Goal: Task Accomplishment & Management: Complete application form

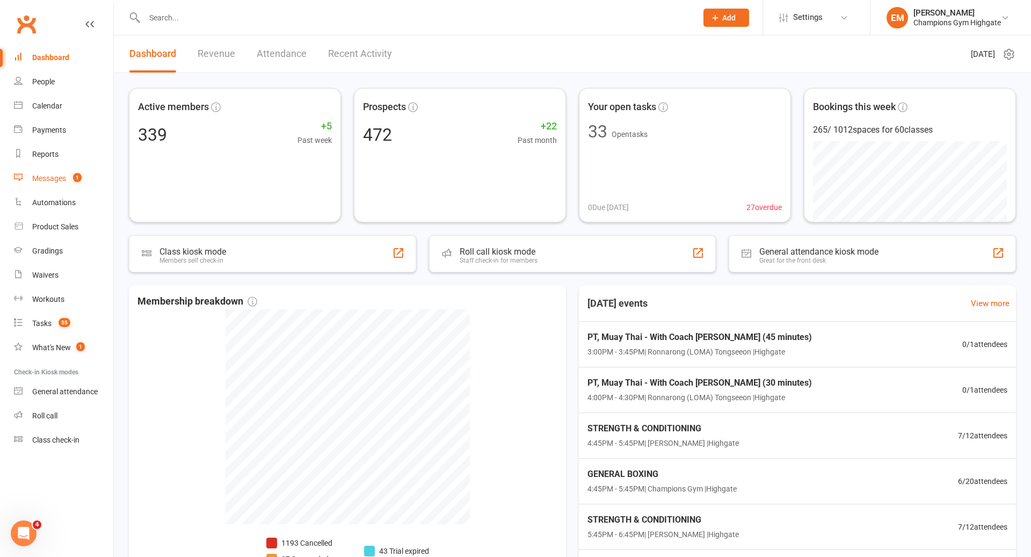
click at [60, 182] on div "Messages" at bounding box center [49, 178] width 34 height 9
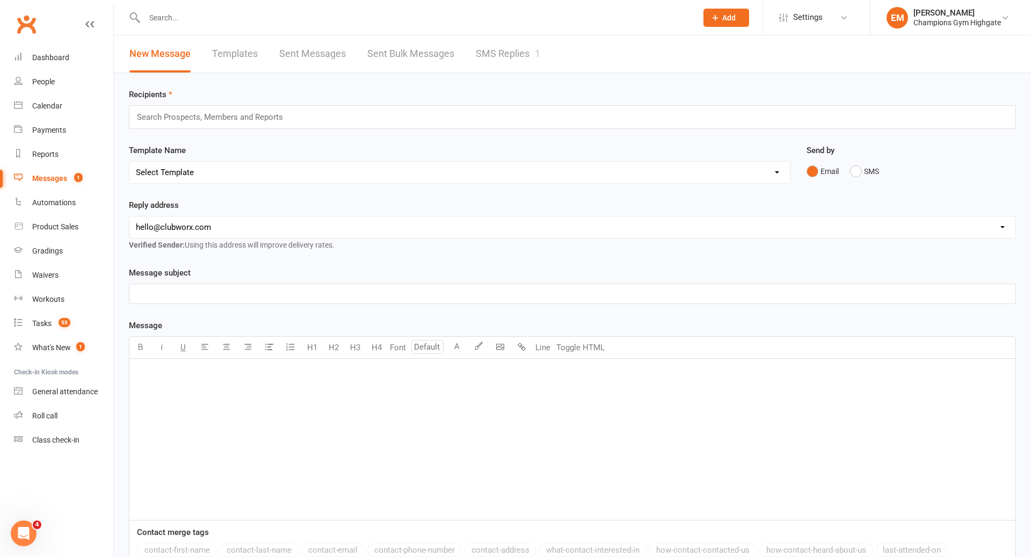
click at [484, 113] on div "Search Prospects, Members and Reports" at bounding box center [572, 117] width 887 height 24
click at [429, 170] on select "Select Template [SMS] 14 days non-attendance sms [Email] A. First Timer Trial […" at bounding box center [459, 172] width 661 height 21
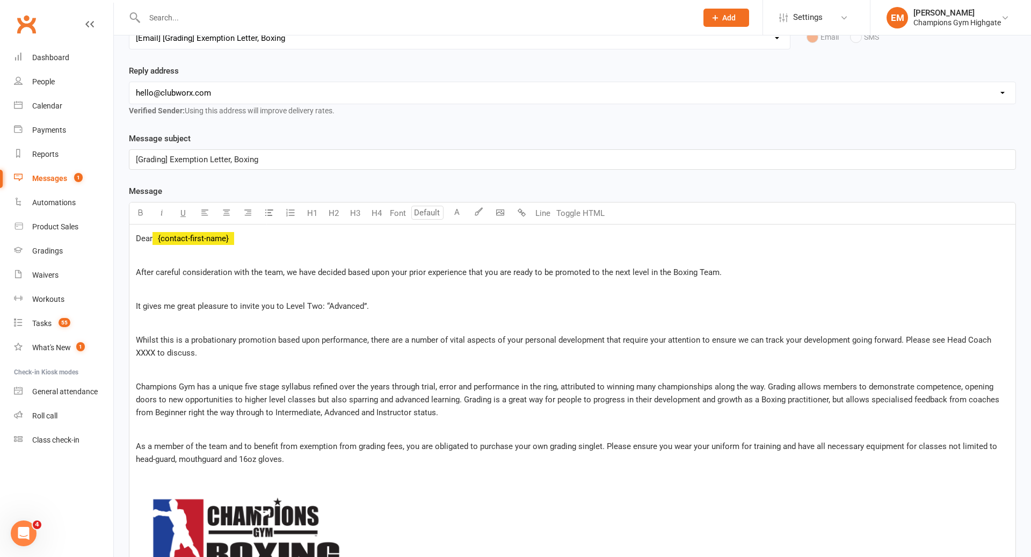
scroll to position [137, 0]
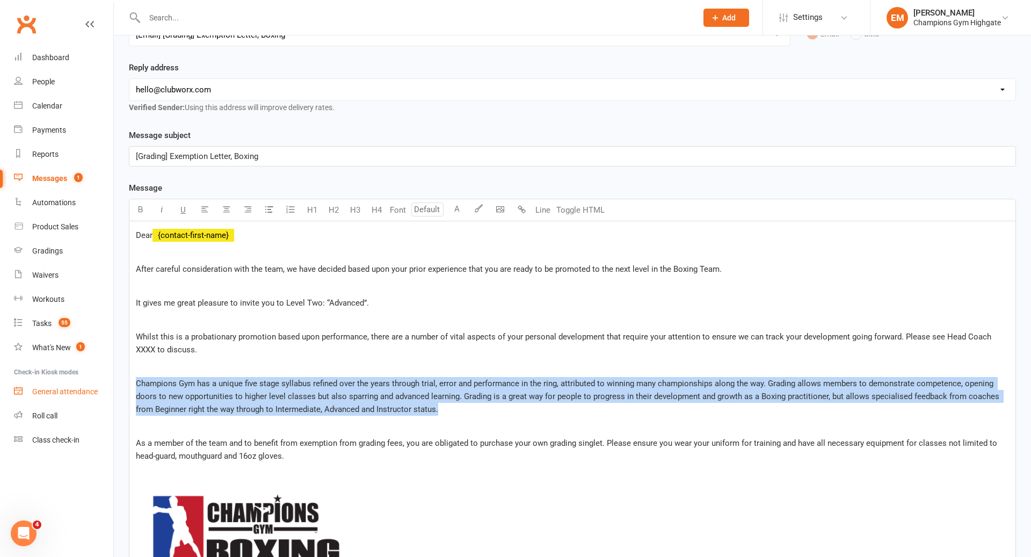
drag, startPoint x: 450, startPoint y: 412, endPoint x: 108, endPoint y: 387, distance: 342.5
click at [108, 387] on ui-view "Prospect Member Non-attending contact Class / event Appointment Grading event T…" at bounding box center [515, 382] width 1031 height 1035
copy span "Champions Gym has a unique five stage syllabus refined over the years through t…"
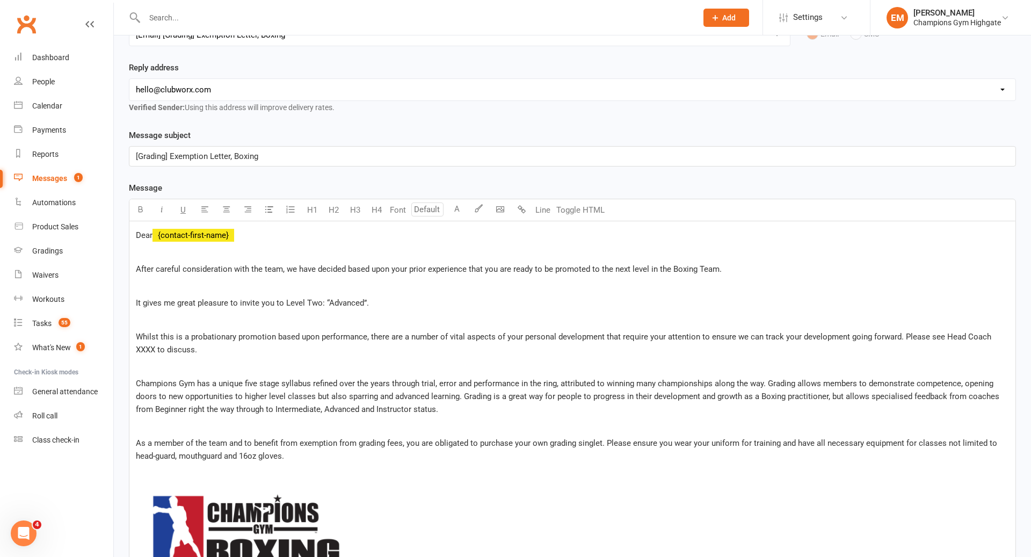
click at [398, 156] on p "[Grading] Exemption Letter, Boxing" at bounding box center [572, 156] width 873 height 13
click at [455, 150] on p "[Grading] Exemption Letter, Boxing" at bounding box center [572, 156] width 873 height 13
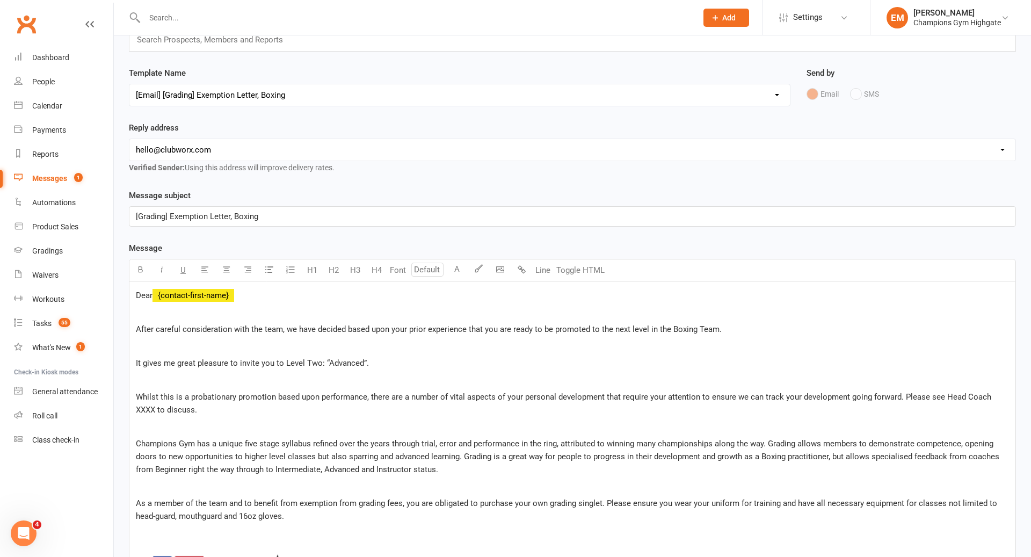
scroll to position [76, 0]
click at [471, 99] on select "Select Template [SMS] 14 days non-attendance sms [Email] A. First Timer Trial […" at bounding box center [459, 96] width 661 height 21
select select "23"
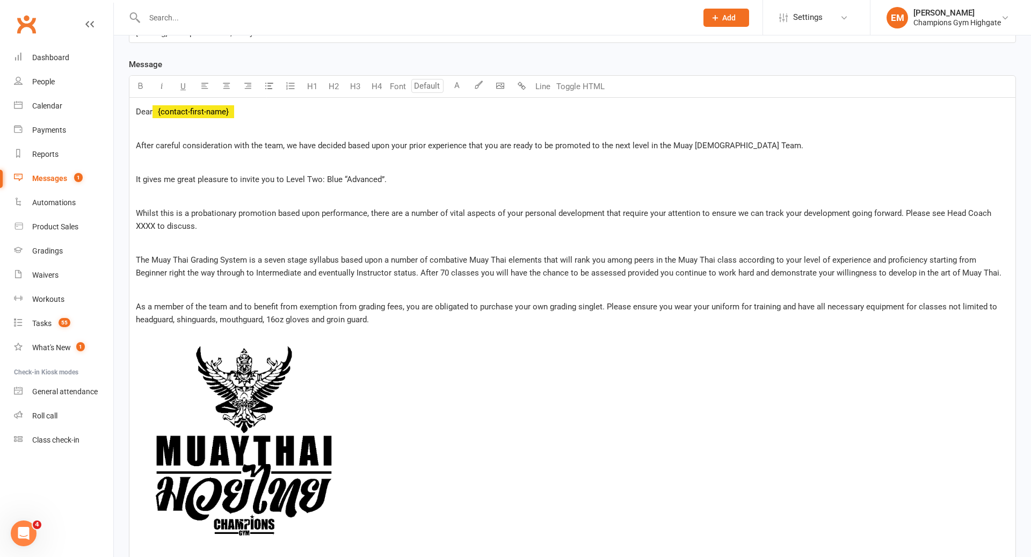
scroll to position [258, 0]
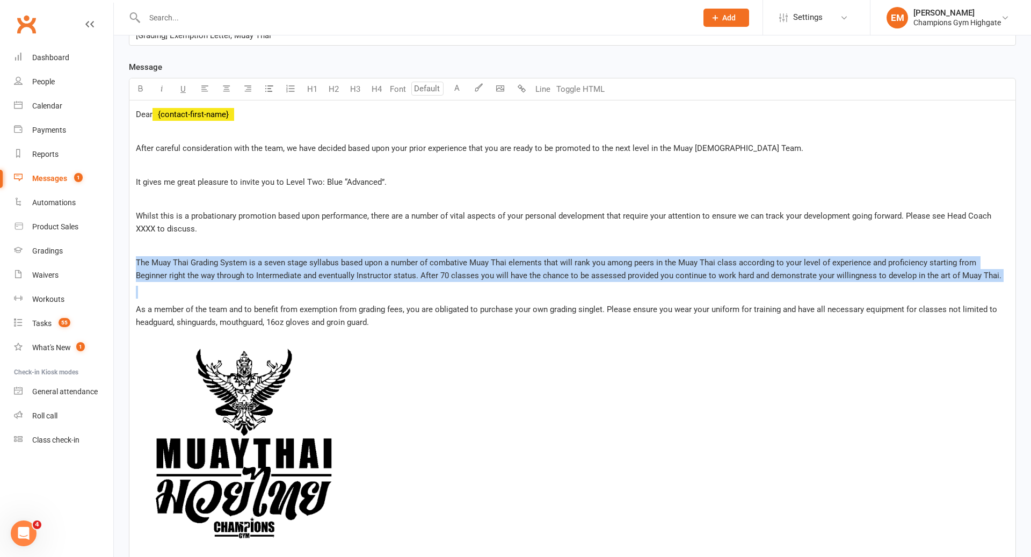
drag, startPoint x: 995, startPoint y: 291, endPoint x: 137, endPoint y: 255, distance: 858.5
click at [137, 255] on div "Dear ﻿ {contact-first-name} After careful consideration with the team, we have …" at bounding box center [572, 421] width 886 height 643
copy div "The Muay Thai Grading System is a seven stage syllabus based upon a number of c…"
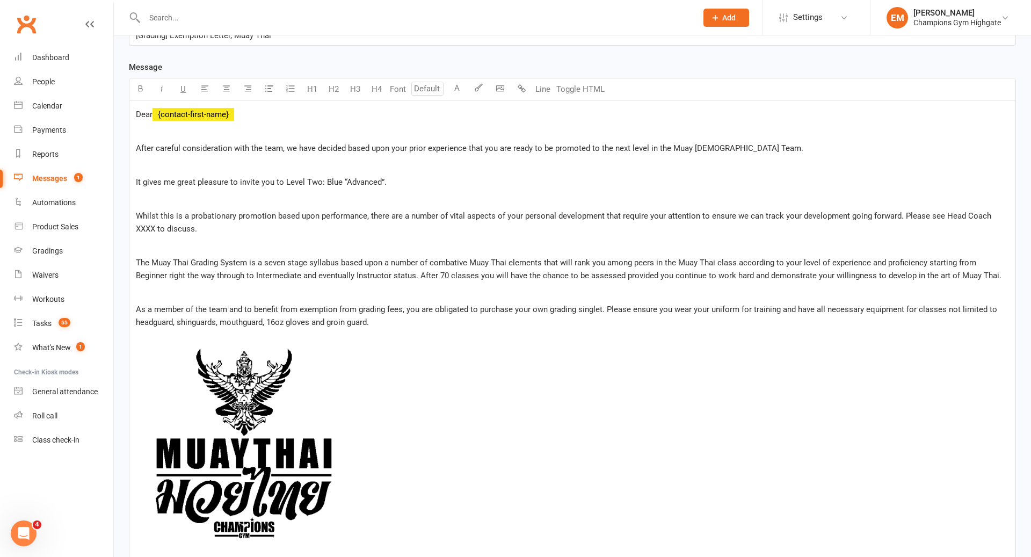
click at [466, 9] on div at bounding box center [409, 17] width 561 height 35
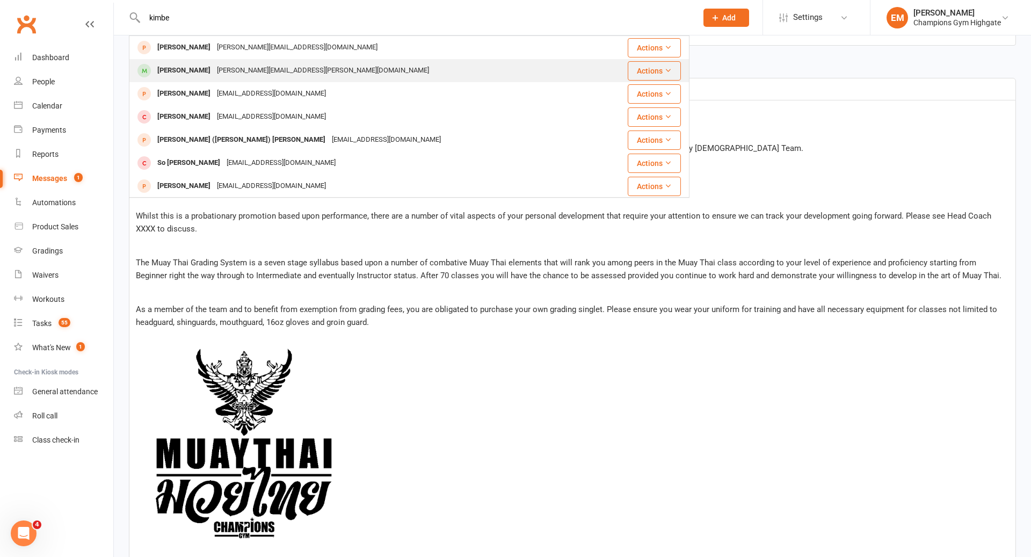
type input "kimbe"
click at [300, 68] on div "[PERSON_NAME][EMAIL_ADDRESS][PERSON_NAME][DOMAIN_NAME]" at bounding box center [323, 71] width 219 height 16
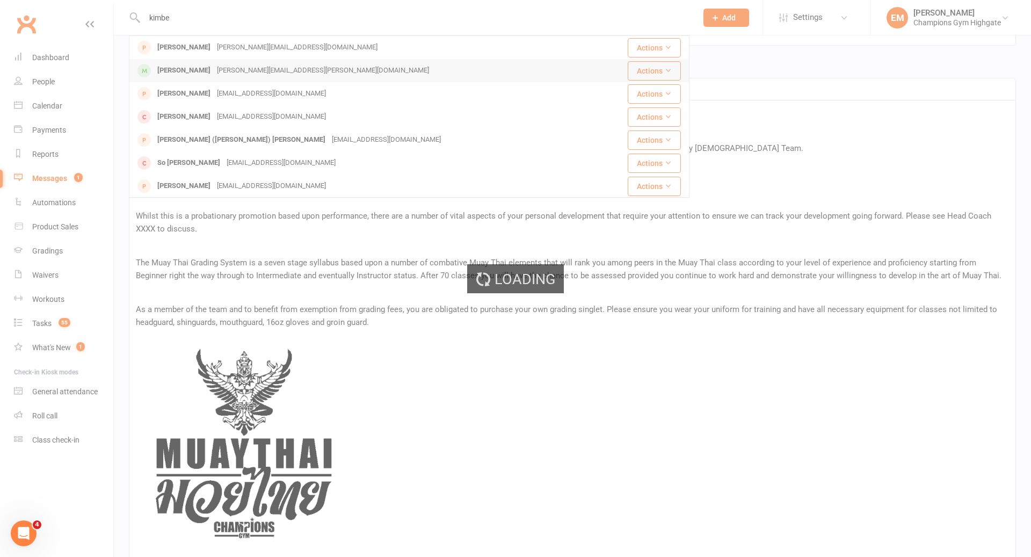
select select
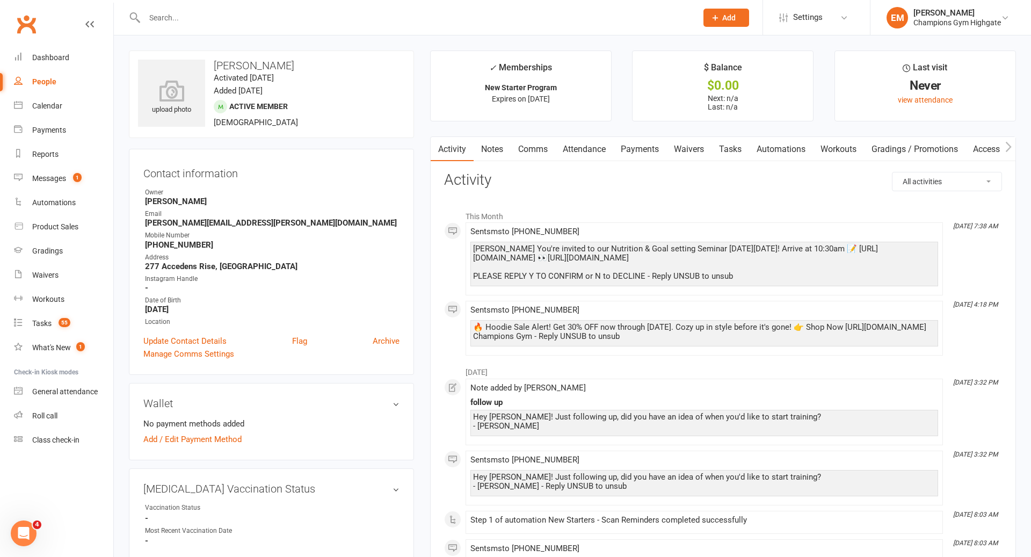
click at [566, 148] on link "Attendance" at bounding box center [584, 149] width 58 height 25
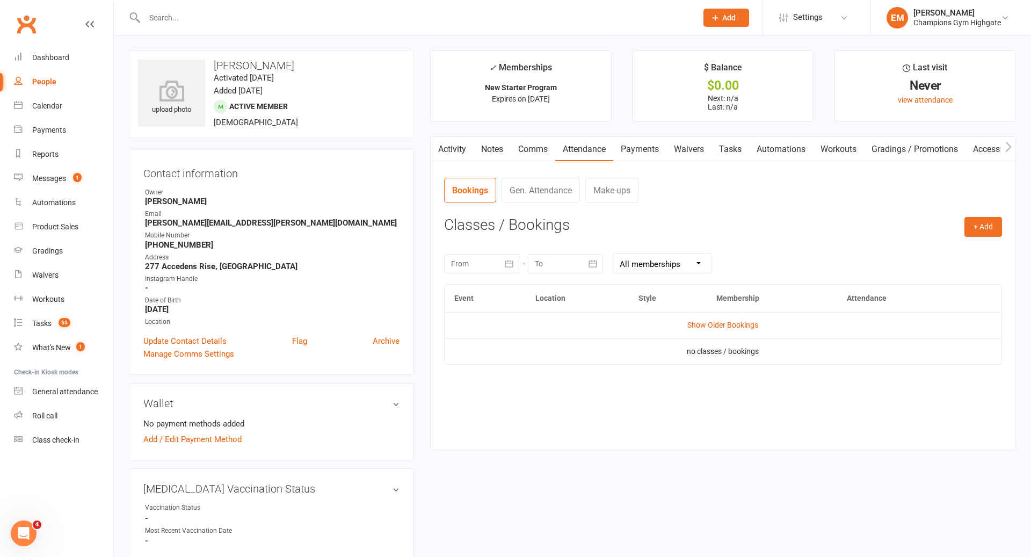
click at [722, 342] on td "no classes / bookings" at bounding box center [723, 351] width 557 height 26
click at [723, 332] on td "Show Older Bookings" at bounding box center [723, 325] width 557 height 26
click at [727, 325] on link "Show Older Bookings" at bounding box center [722, 325] width 71 height 9
click at [489, 156] on link "Notes" at bounding box center [492, 149] width 37 height 25
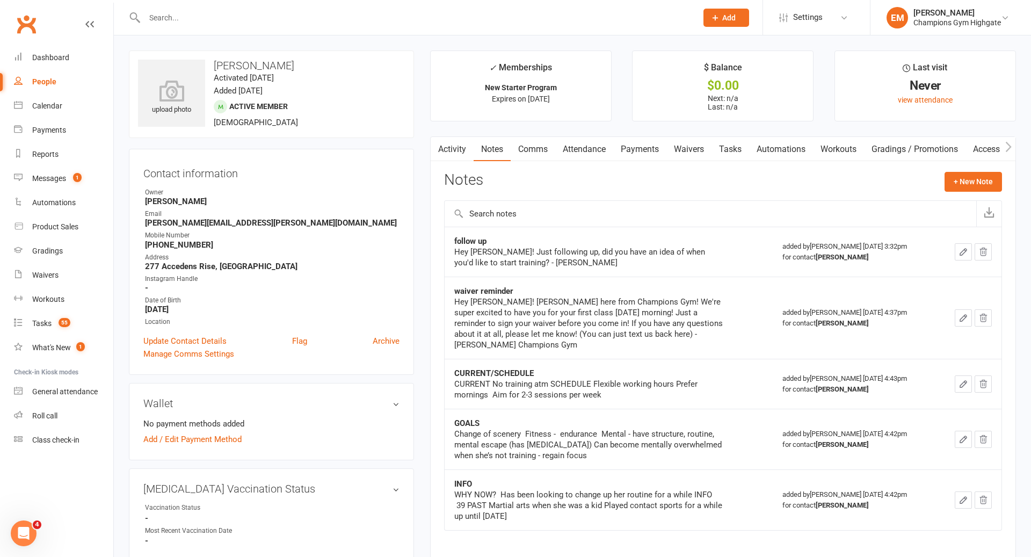
click at [738, 149] on link "Tasks" at bounding box center [731, 149] width 38 height 25
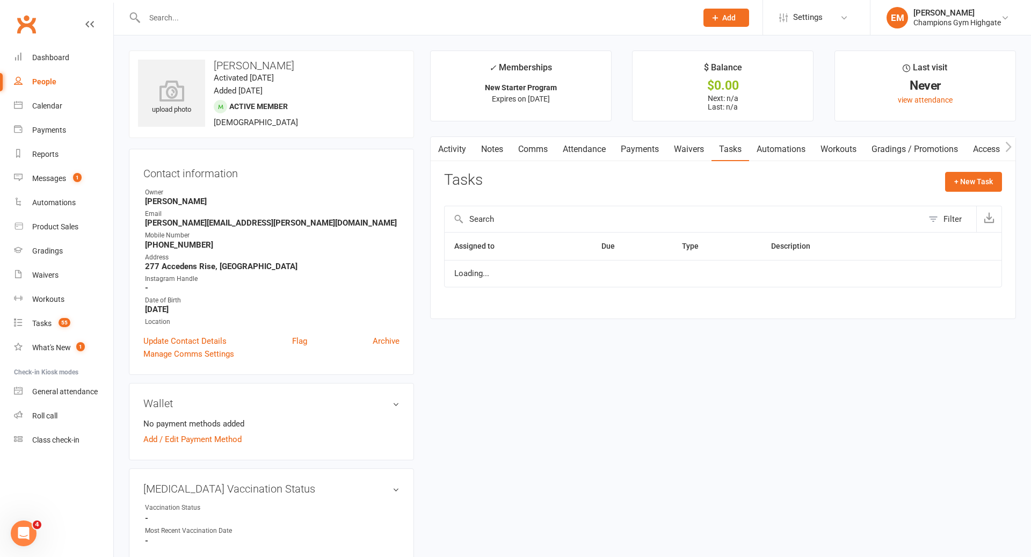
click at [633, 158] on link "Payments" at bounding box center [639, 149] width 53 height 25
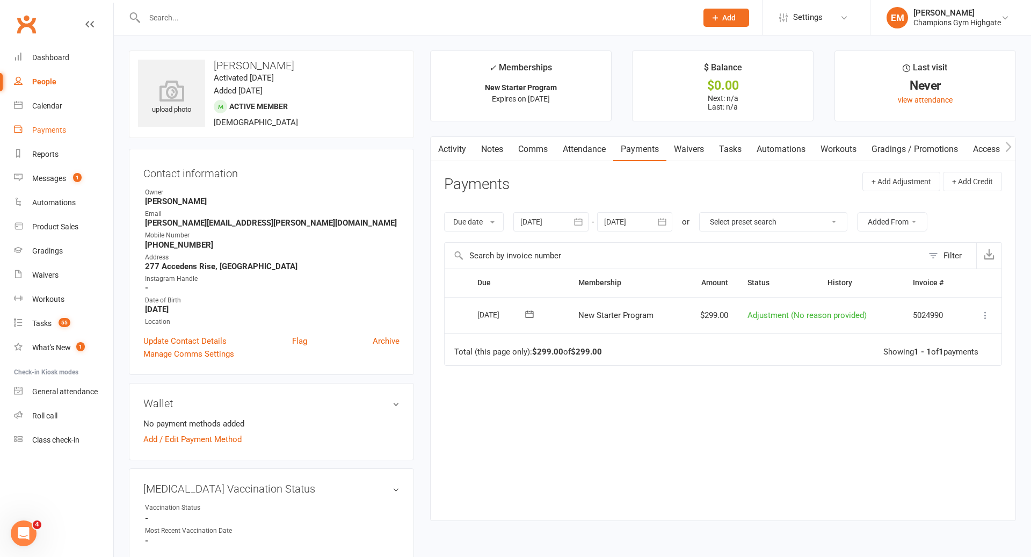
click at [48, 132] on div "Payments" at bounding box center [49, 130] width 34 height 9
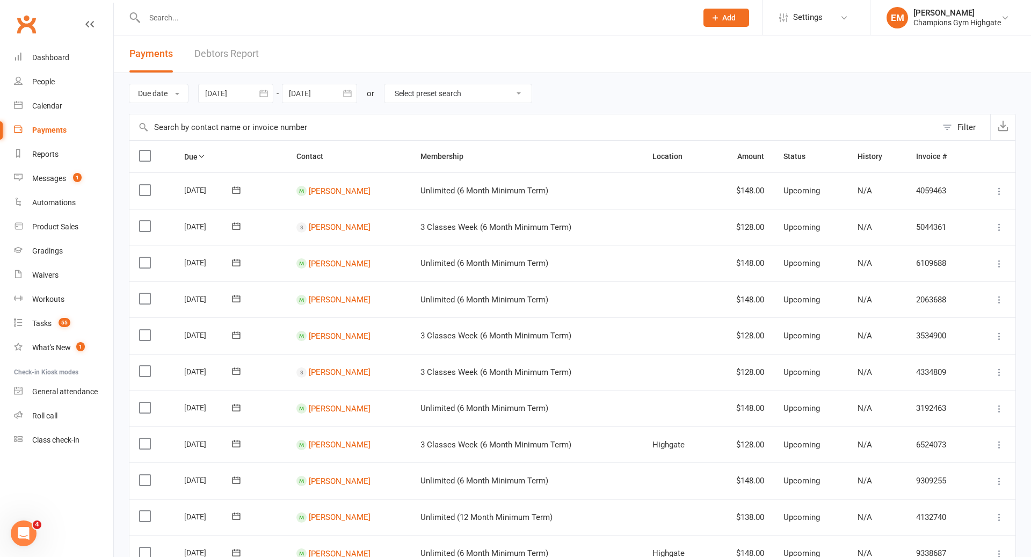
click at [219, 54] on link "Debtors Report" at bounding box center [226, 53] width 64 height 37
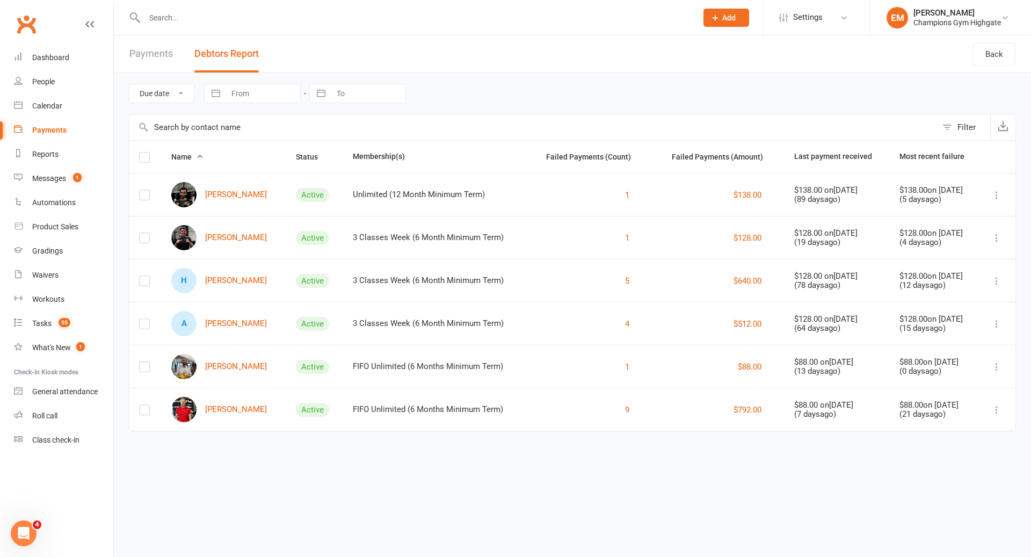
click at [967, 127] on div "Filter" at bounding box center [967, 127] width 18 height 13
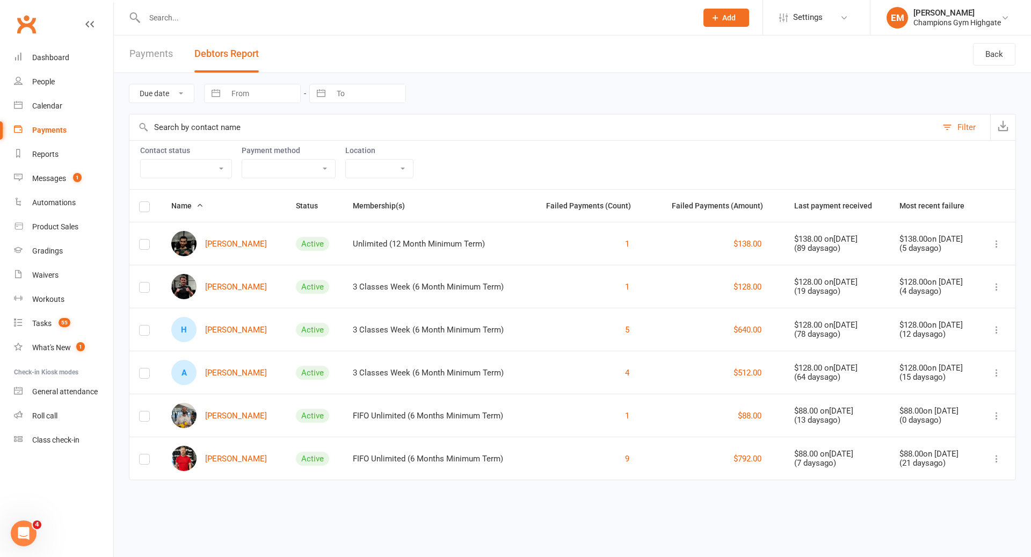
click at [379, 162] on select "[GEOGRAPHIC_DATA] [No location]" at bounding box center [379, 169] width 67 height 18
click at [309, 170] on select "No payment method Bank Account Credit Card" at bounding box center [288, 169] width 93 height 18
click at [829, 24] on link "Settings" at bounding box center [816, 17] width 75 height 24
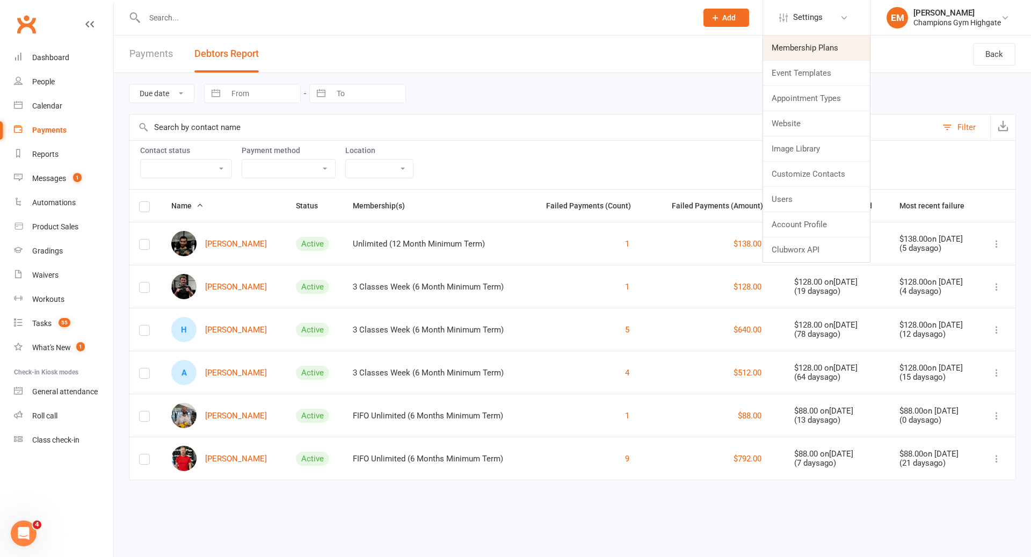
click at [827, 52] on link "Membership Plans" at bounding box center [816, 47] width 107 height 25
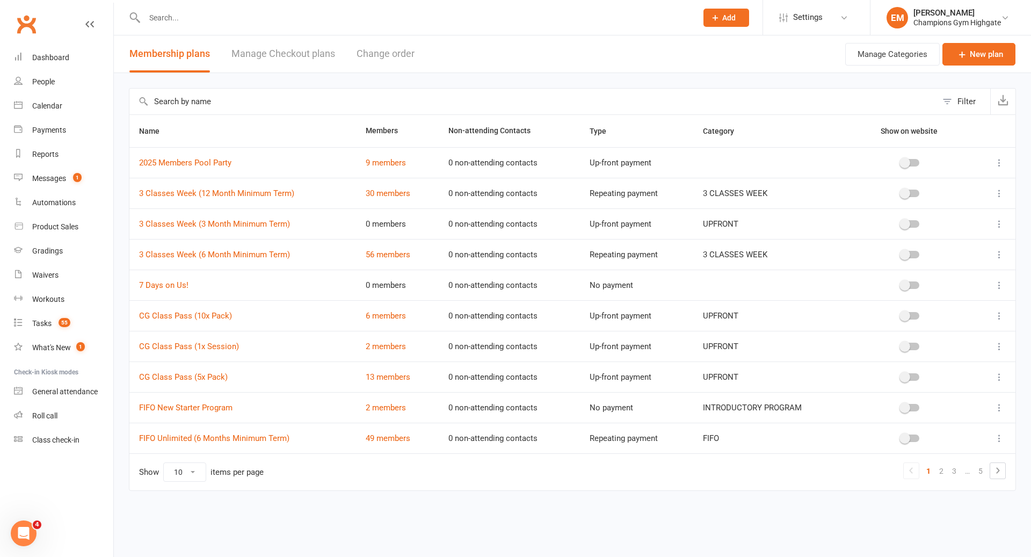
click at [227, 93] on input "text" at bounding box center [533, 102] width 808 height 26
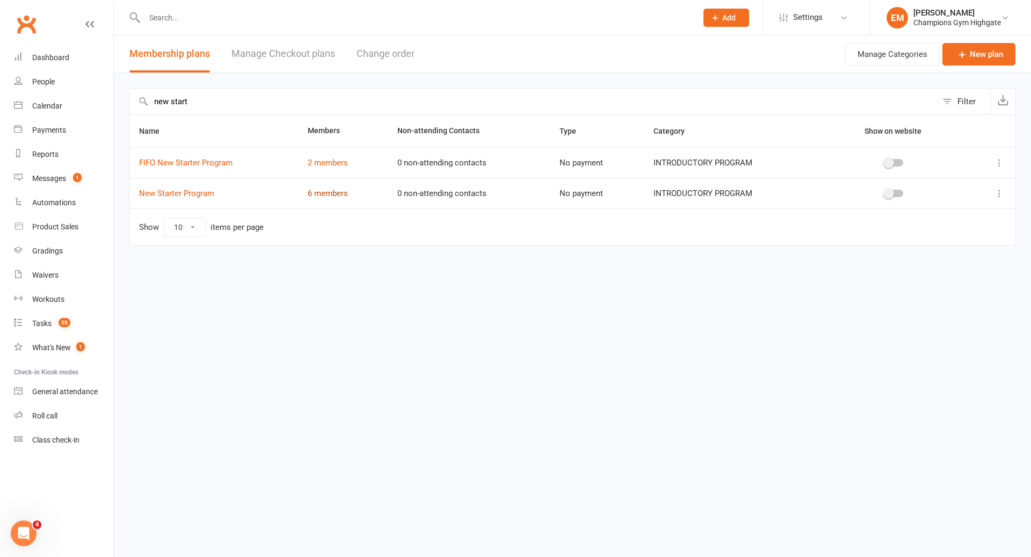
type input "new start"
click at [331, 191] on link "6 members" at bounding box center [328, 194] width 40 height 10
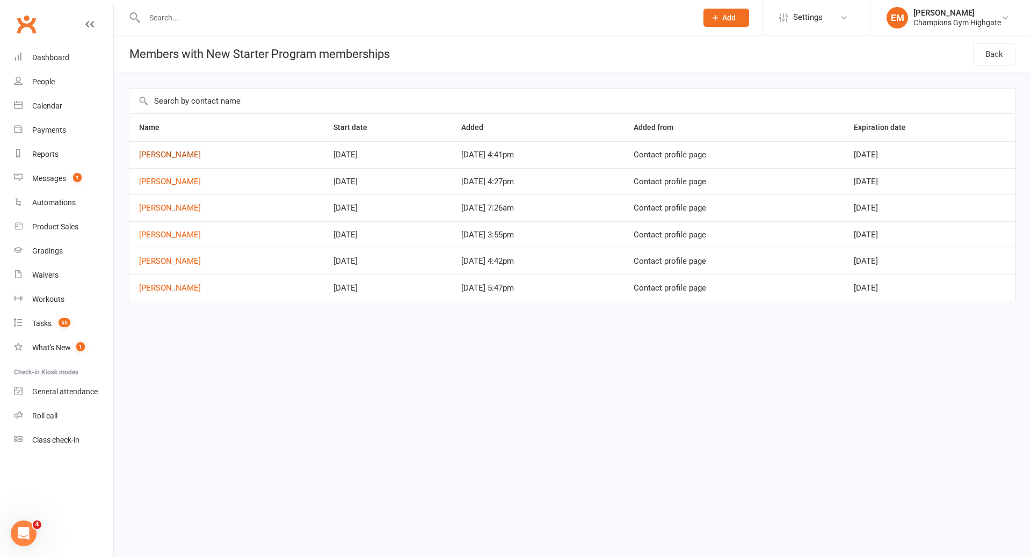
click at [181, 151] on link "[PERSON_NAME]" at bounding box center [170, 155] width 62 height 10
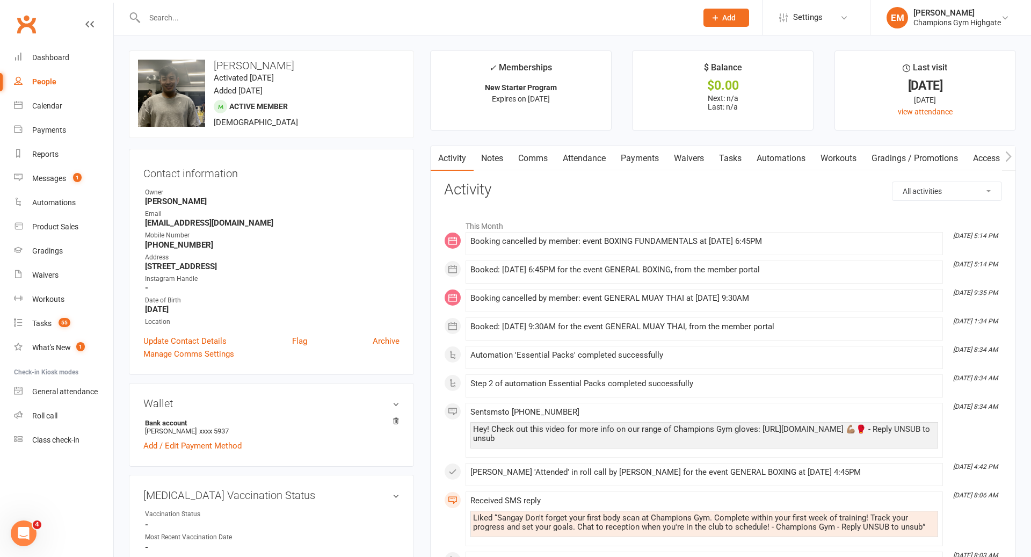
scroll to position [0, 1]
click at [620, 157] on link "Payments" at bounding box center [639, 158] width 53 height 25
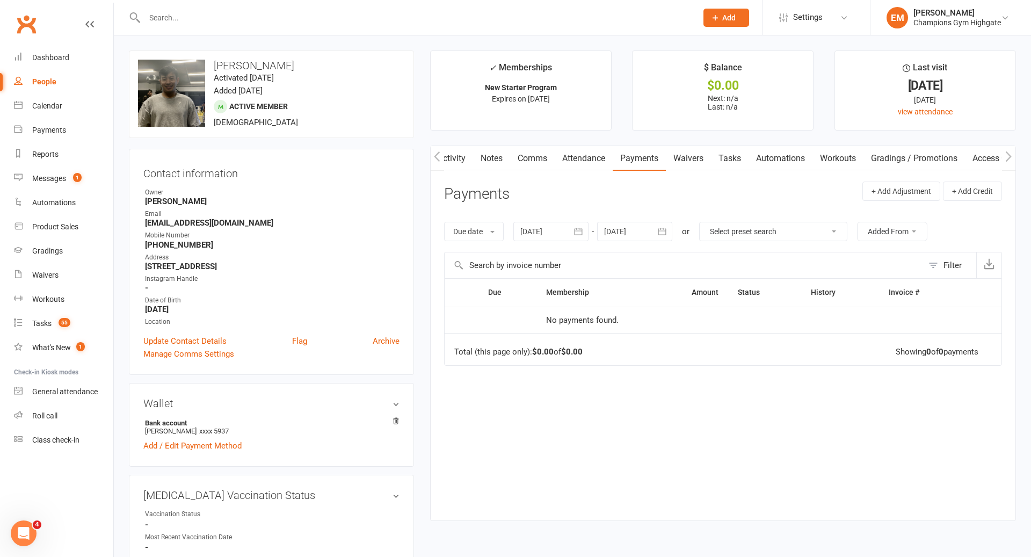
click at [490, 173] on div "Activity Notes Comms Attendance Payments Waivers Tasks Automations Workouts Gra…" at bounding box center [723, 333] width 586 height 375
click at [492, 167] on link "Notes" at bounding box center [491, 158] width 37 height 25
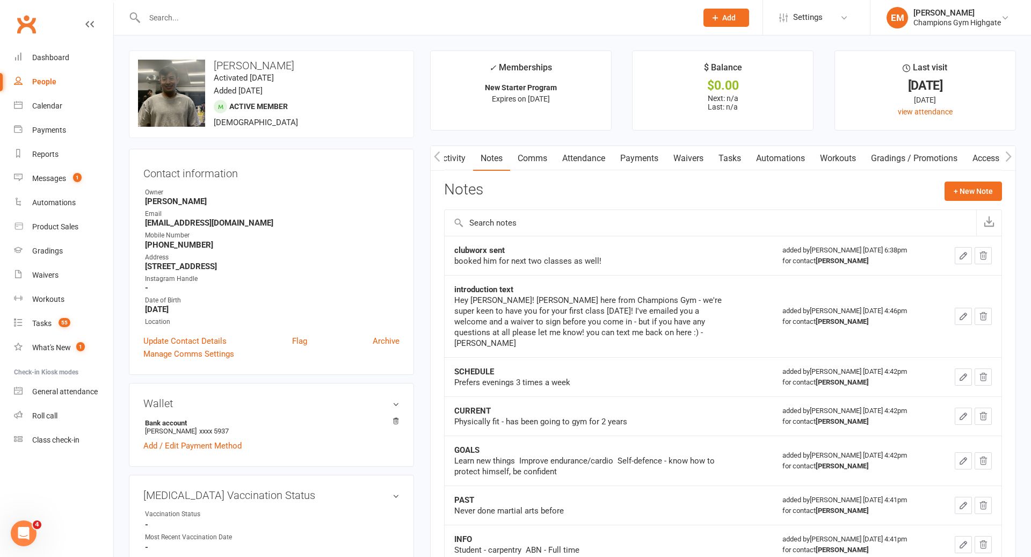
click at [497, 20] on input "text" at bounding box center [415, 17] width 548 height 15
click at [640, 157] on link "Payments" at bounding box center [639, 158] width 53 height 25
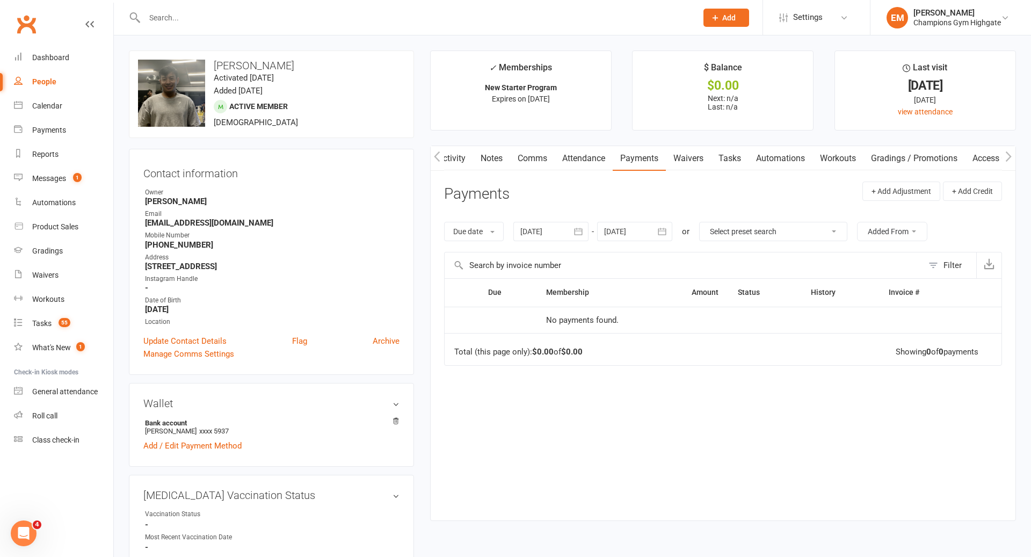
click at [542, 249] on div "Due date Due date Date paid Date failed Date settled [DATE] [DATE] Sun Mon Tue …" at bounding box center [723, 231] width 558 height 41
click at [542, 243] on div "Due date Due date Date paid Date failed Date settled [DATE] [DATE] Sun Mon Tue …" at bounding box center [723, 231] width 558 height 41
click at [542, 237] on div at bounding box center [550, 231] width 75 height 19
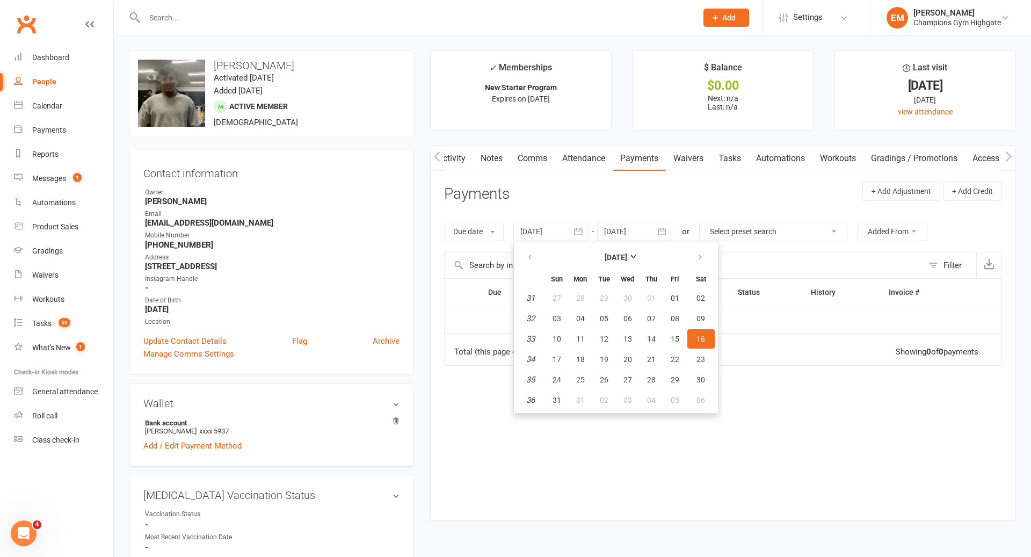
click at [900, 207] on div "+ Add Adjustment + Add Credit" at bounding box center [933, 197] width 140 height 30
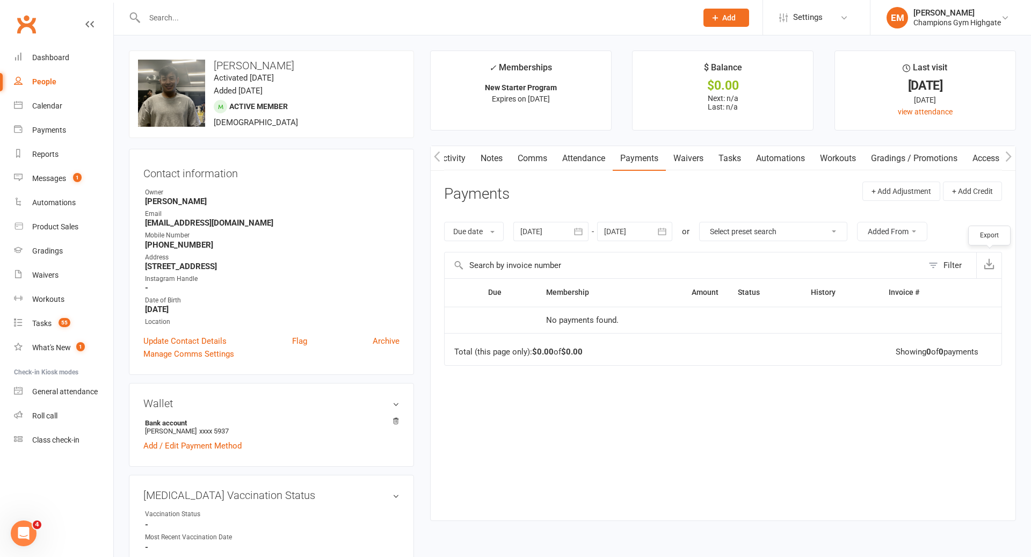
click at [988, 266] on icon "button" at bounding box center [989, 263] width 11 height 11
drag, startPoint x: 26, startPoint y: 99, endPoint x: 35, endPoint y: 104, distance: 10.3
click at [26, 99] on link "Calendar" at bounding box center [63, 106] width 99 height 24
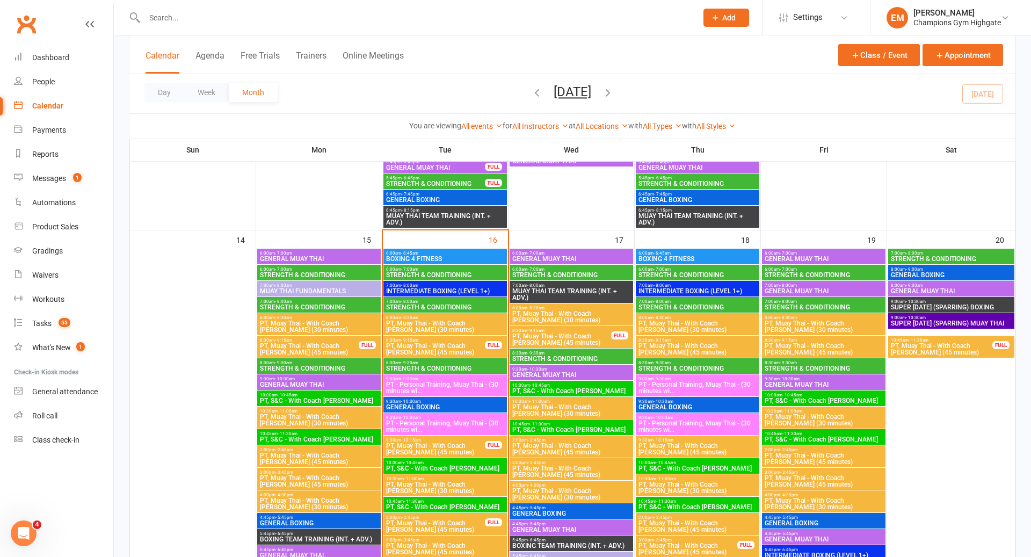
scroll to position [905, 0]
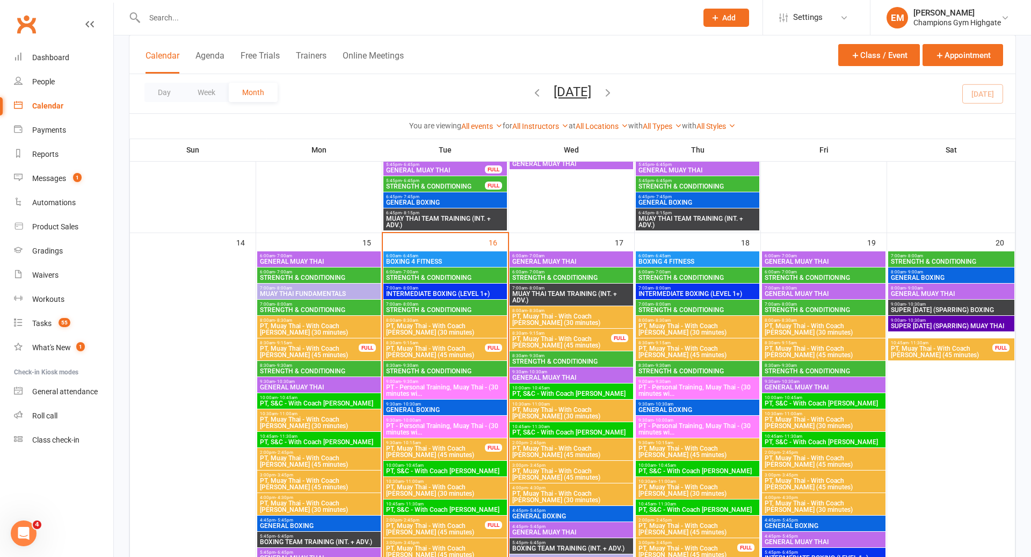
click at [725, 329] on span "PT, Muay Thai - With Coach [PERSON_NAME] (30 minutes)" at bounding box center [697, 329] width 119 height 13
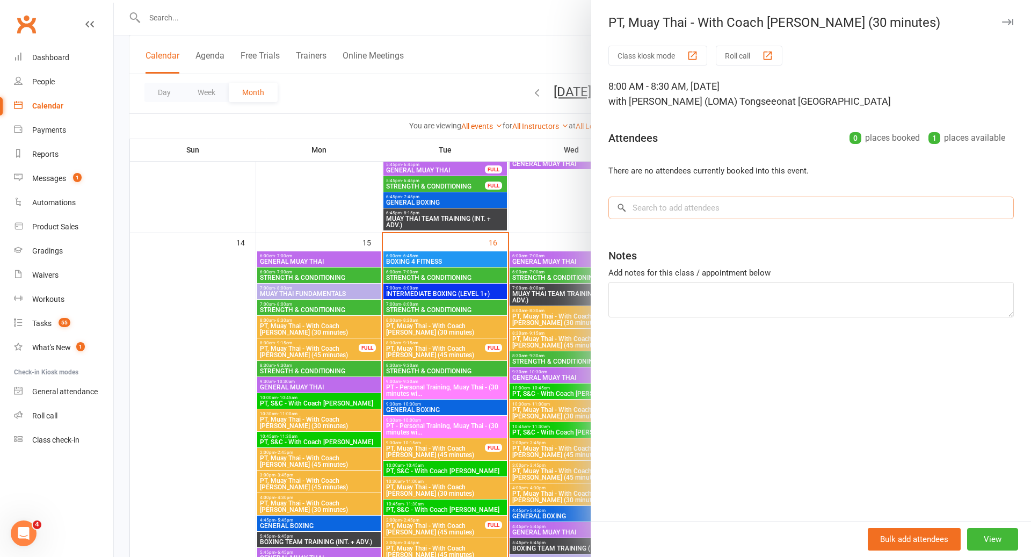
click at [702, 205] on input "search" at bounding box center [811, 208] width 405 height 23
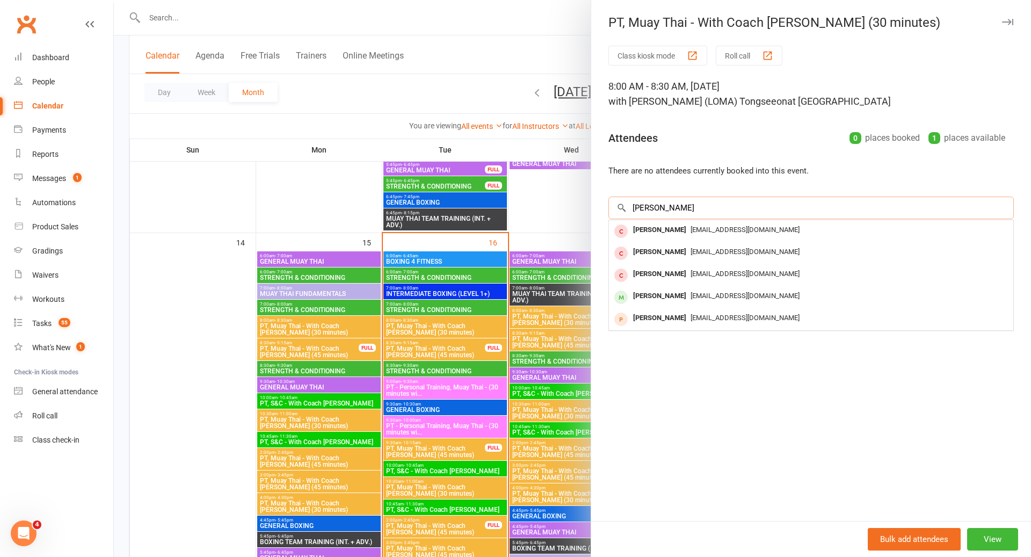
type input "[PERSON_NAME]"
click at [529, 262] on div at bounding box center [572, 278] width 917 height 557
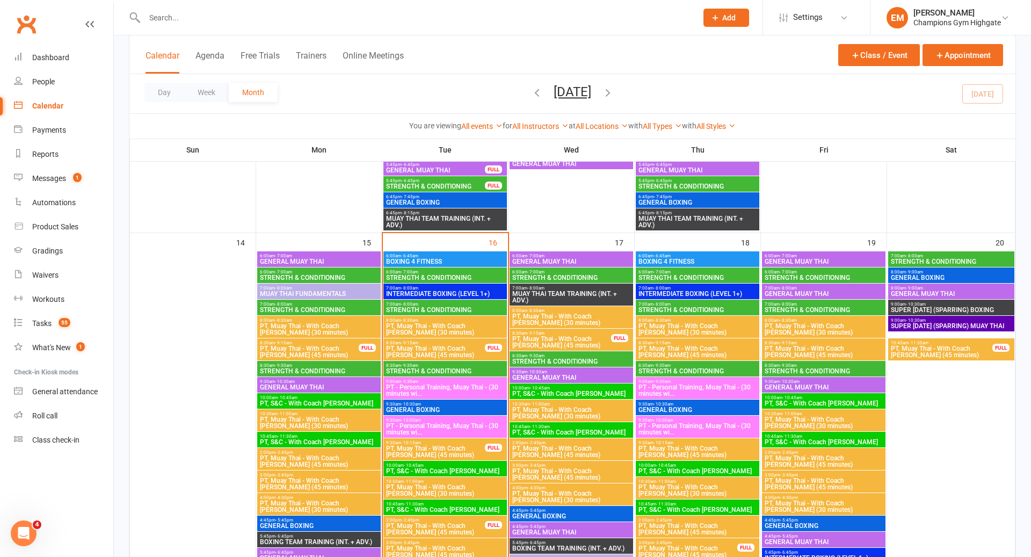
click at [731, 17] on span "Add" at bounding box center [728, 17] width 13 height 9
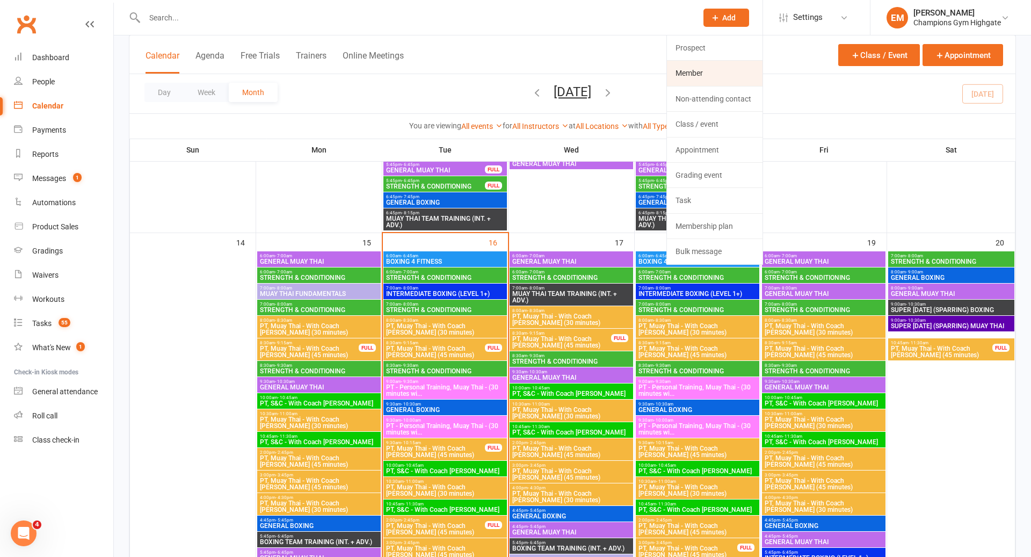
click at [698, 80] on link "Member" at bounding box center [715, 73] width 96 height 25
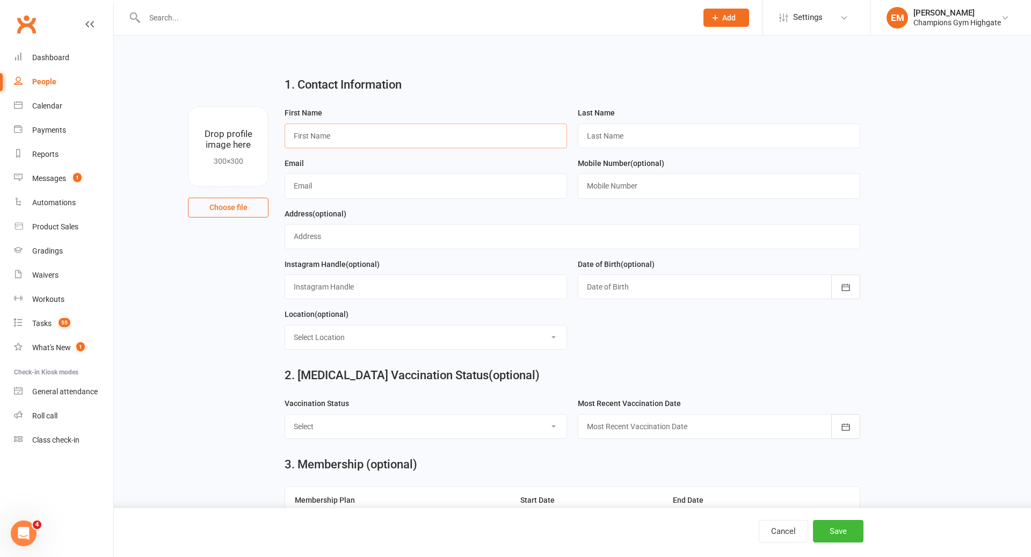
click at [376, 143] on input "text" at bounding box center [426, 136] width 282 height 25
type input "Oscar"
type input "[PERSON_NAME]"
click at [490, 174] on div "Email" at bounding box center [426, 178] width 282 height 42
click at [488, 180] on input "text" at bounding box center [426, 185] width 282 height 25
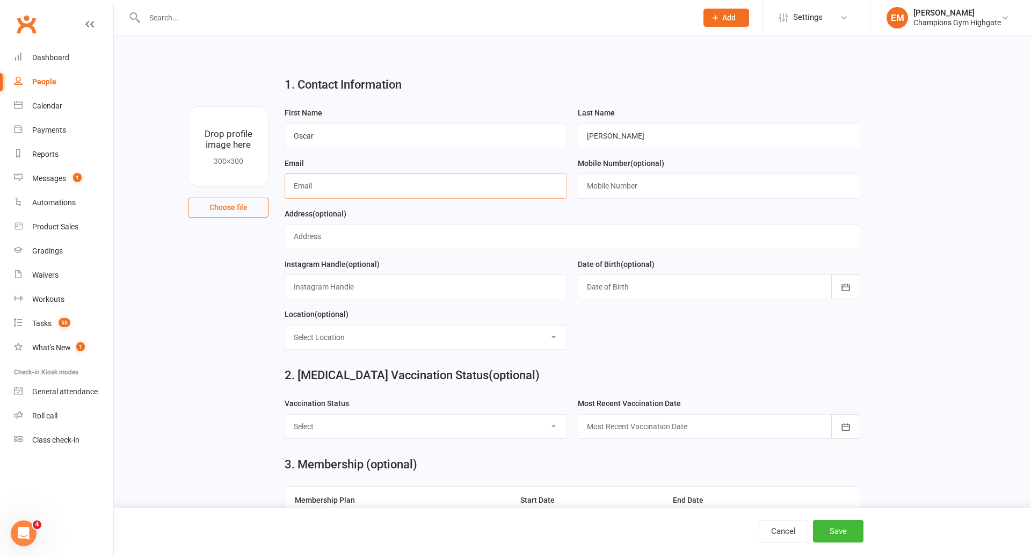
paste input "[EMAIL_ADDRESS][DOMAIN_NAME]"
type input "[EMAIL_ADDRESS][DOMAIN_NAME]"
click at [658, 184] on input "text" at bounding box center [719, 185] width 282 height 25
paste input "0400693184"
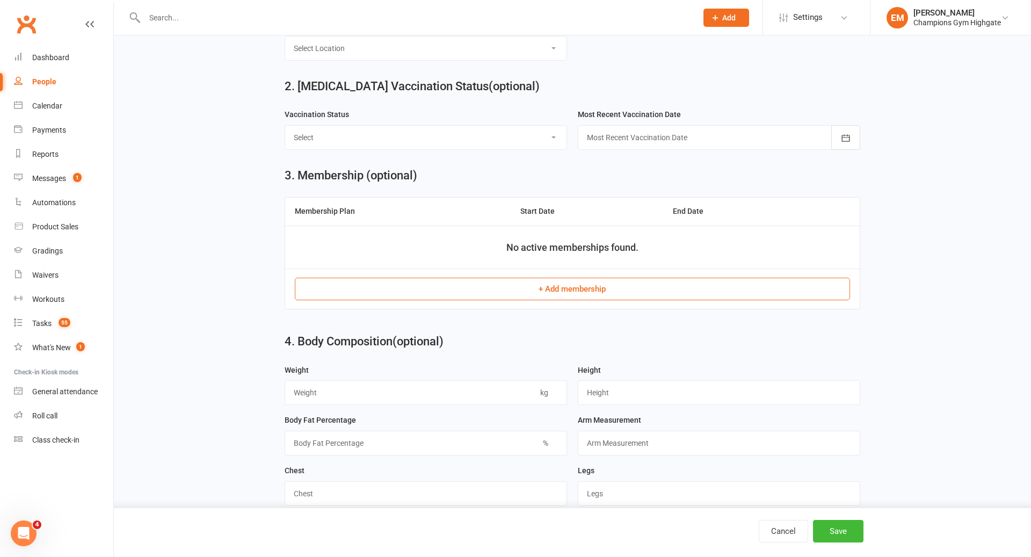
scroll to position [288, 0]
type input "0400693184"
click at [606, 315] on div "3. Membership (optional) Membership Plan Start Date End Date No active membersh…" at bounding box center [572, 242] width 591 height 166
click at [606, 306] on td "+ Add membership" at bounding box center [572, 289] width 574 height 40
click at [618, 299] on button "+ Add membership" at bounding box center [572, 289] width 555 height 23
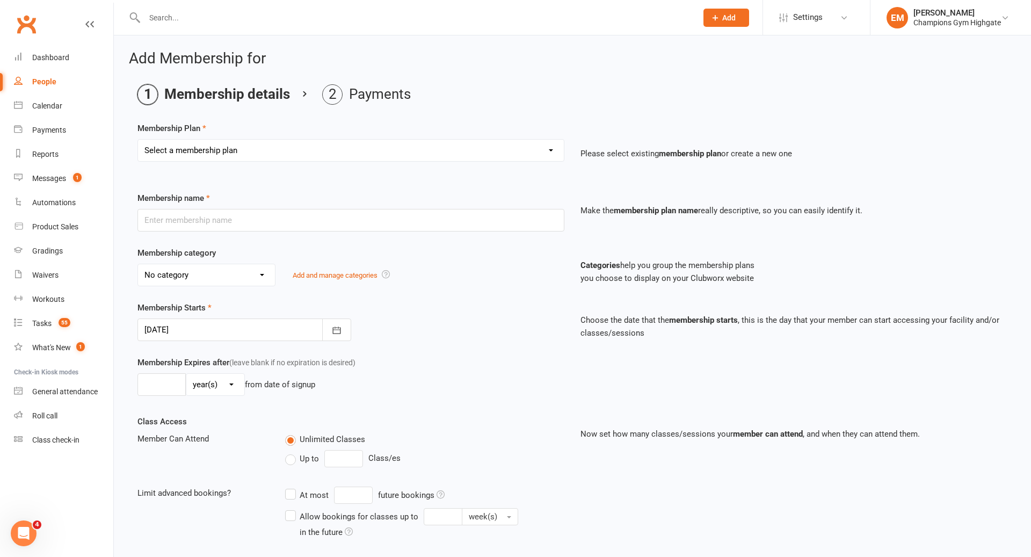
click at [392, 158] on select "Select a membership plan Create new Membership Plan New Starter Program FIFO Ne…" at bounding box center [351, 150] width 426 height 21
click at [397, 141] on select "Select a membership plan Create new Membership Plan New Starter Program FIFO Ne…" at bounding box center [351, 150] width 426 height 21
select select "10"
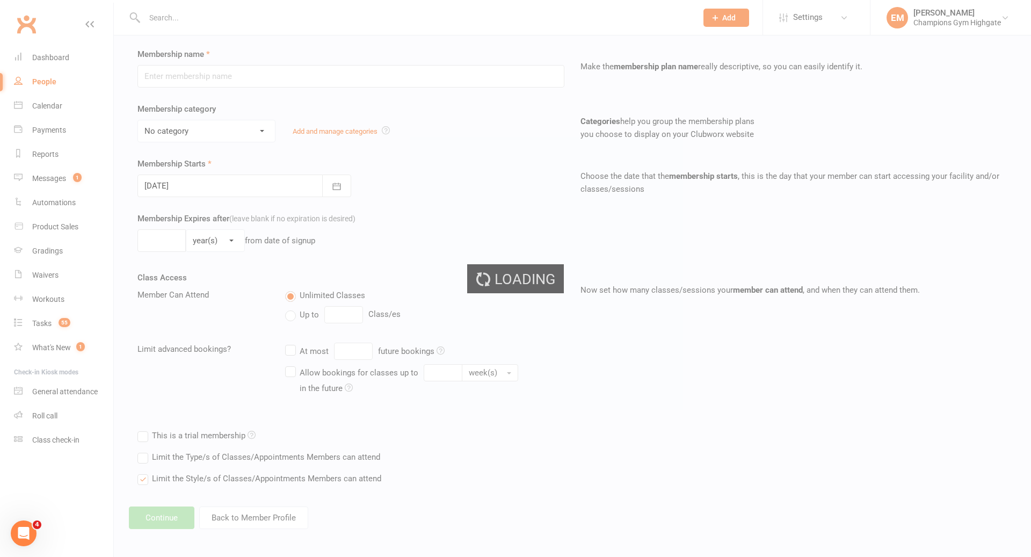
type input "Staff Membership"
select select "9"
type input "0"
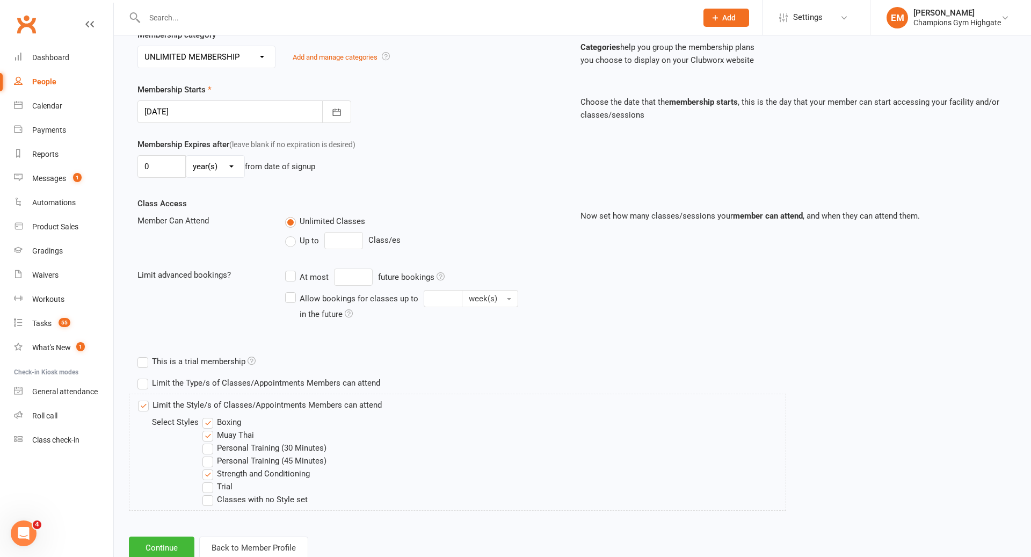
scroll to position [248, 0]
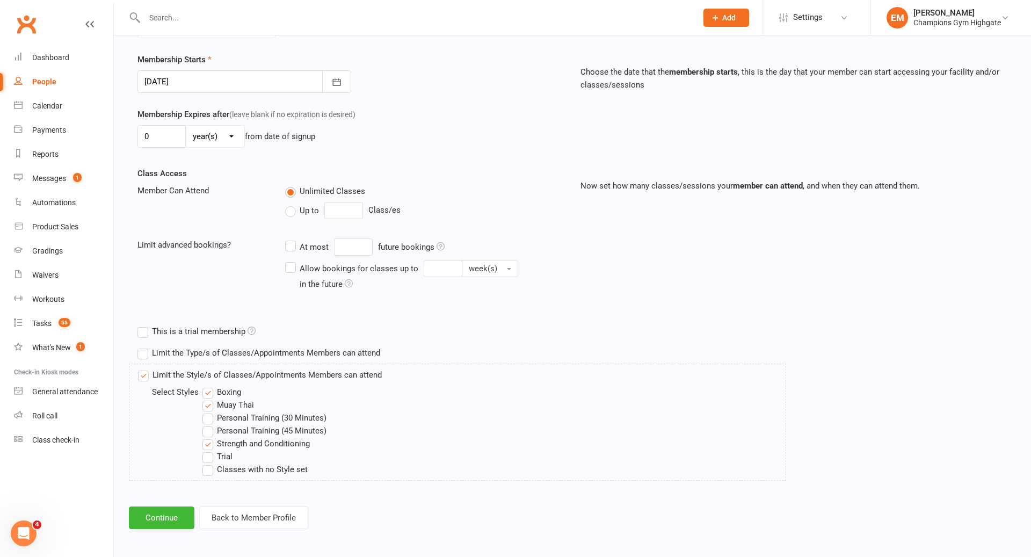
click at [212, 346] on label "Limit the Type/s of Classes/Appointments Members can attend" at bounding box center [258, 352] width 243 height 13
click at [144, 346] on input "Limit the Type/s of Classes/Appointments Members can attend" at bounding box center [140, 346] width 7 height 0
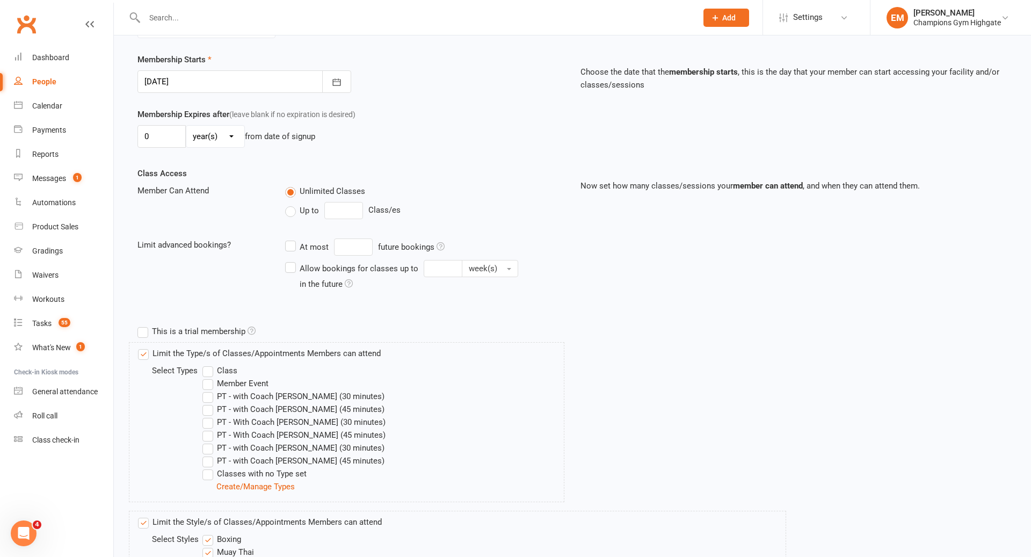
click at [212, 372] on label "Class" at bounding box center [219, 370] width 35 height 13
click at [209, 364] on input "Class" at bounding box center [205, 364] width 7 height 0
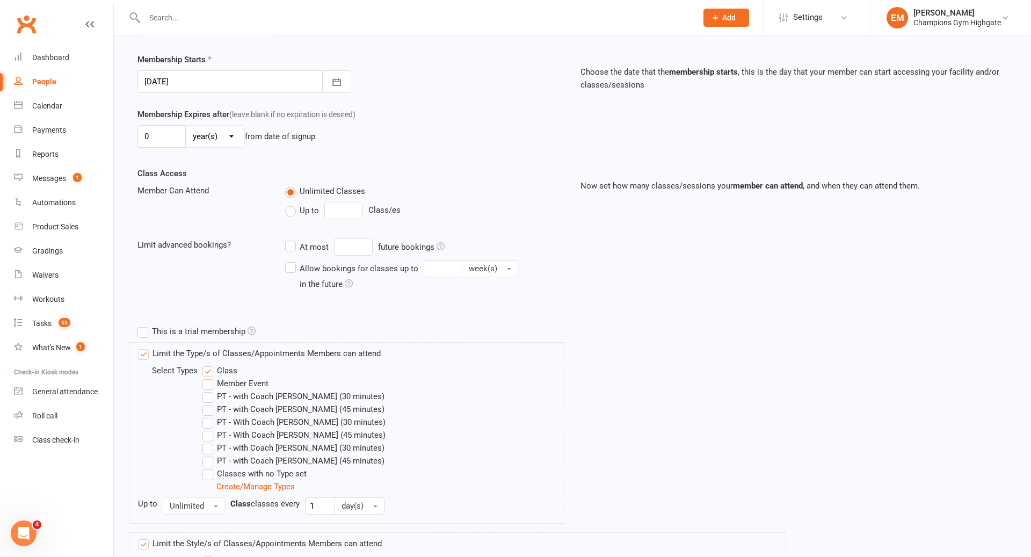
scroll to position [416, 0]
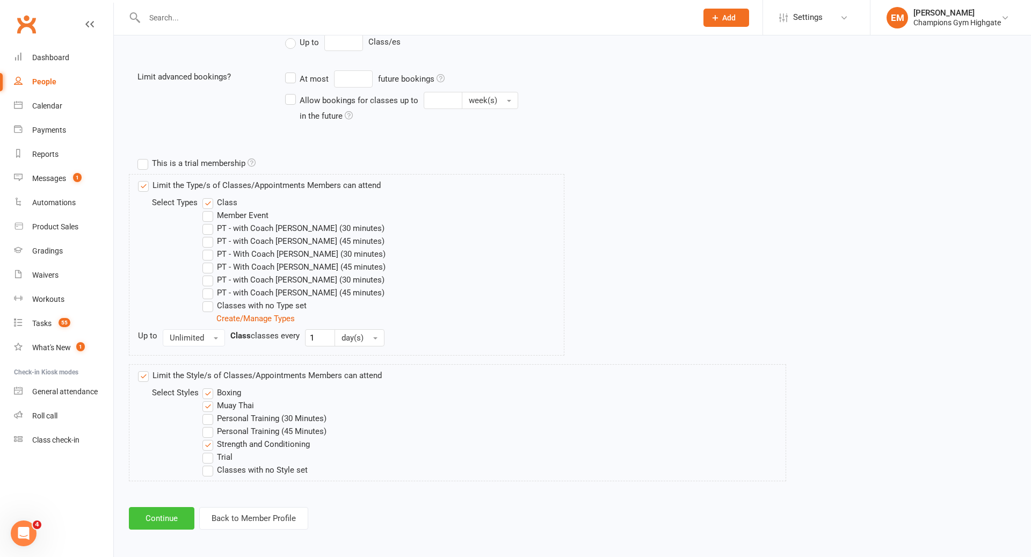
click at [183, 512] on button "Continue" at bounding box center [162, 518] width 66 height 23
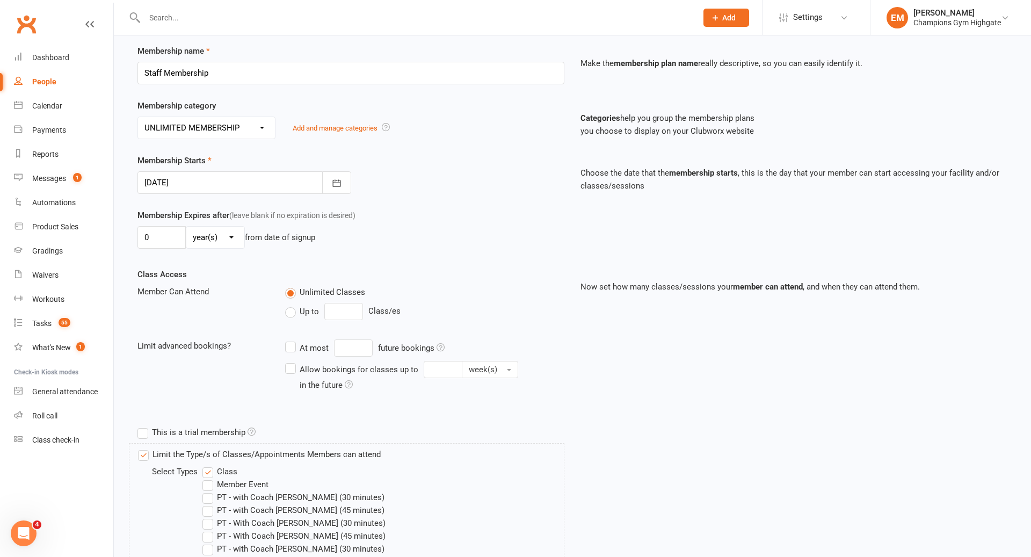
scroll to position [0, 0]
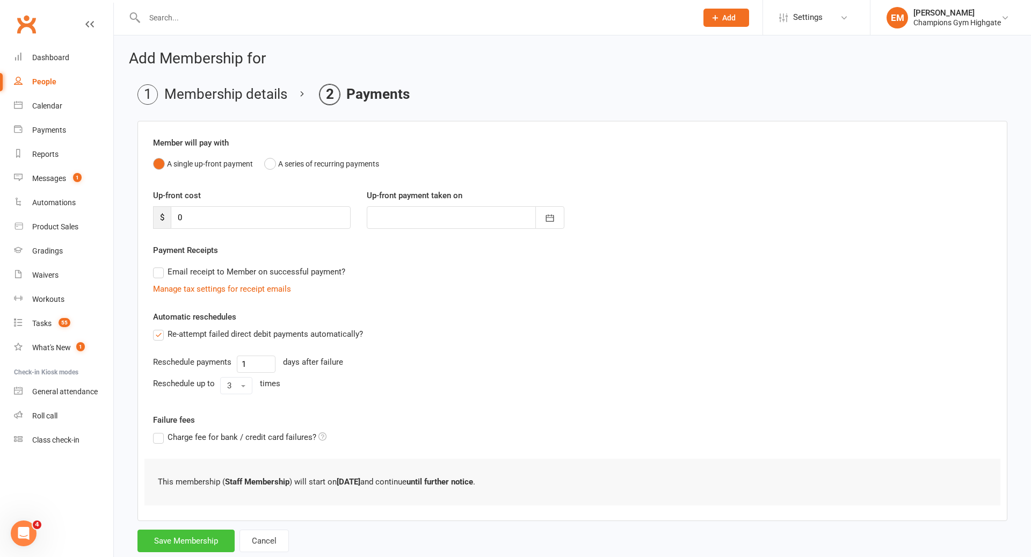
click at [205, 531] on button "Save Membership" at bounding box center [185, 541] width 97 height 23
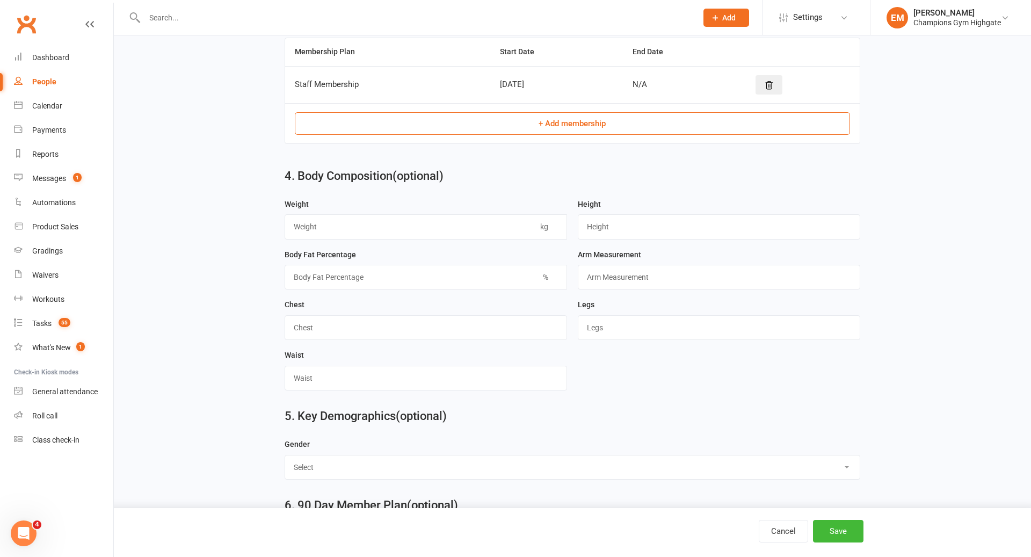
click at [842, 517] on div "Cancel Save" at bounding box center [515, 532] width 1031 height 49
click at [842, 519] on div "Cancel Save" at bounding box center [515, 532] width 1031 height 49
click at [841, 529] on button "Save" at bounding box center [838, 531] width 50 height 23
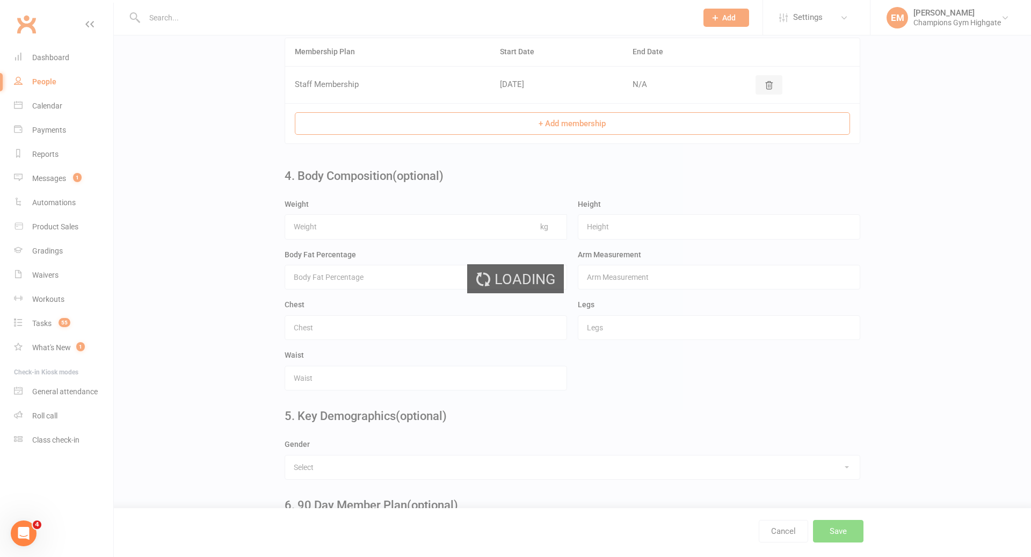
scroll to position [0, 0]
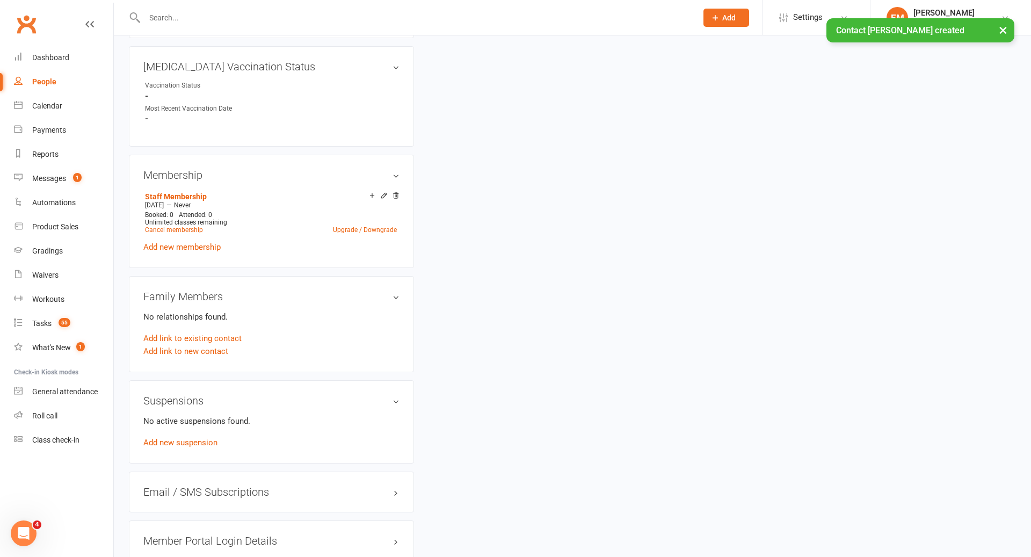
scroll to position [373, 0]
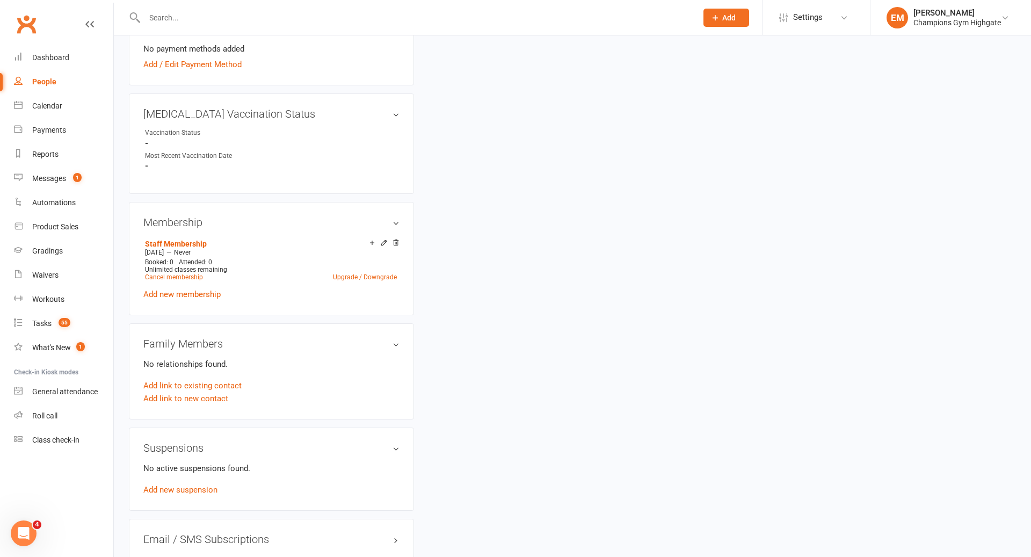
click at [400, 241] on div "Membership Staff Membership [DATE] — Never Booked: 0 Attended: 0 Unlimited clas…" at bounding box center [271, 258] width 285 height 113
click at [397, 240] on icon at bounding box center [395, 243] width 5 height 6
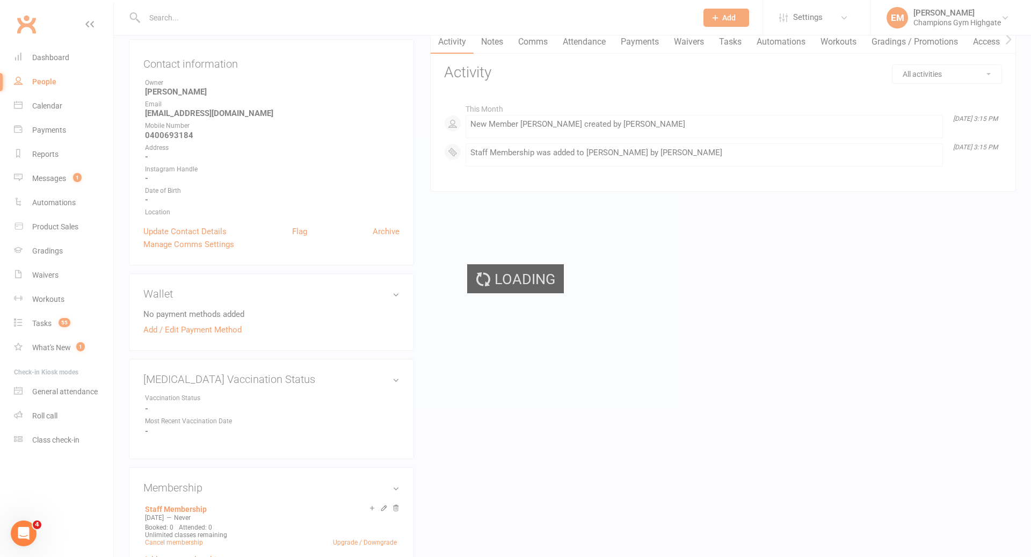
scroll to position [0, 0]
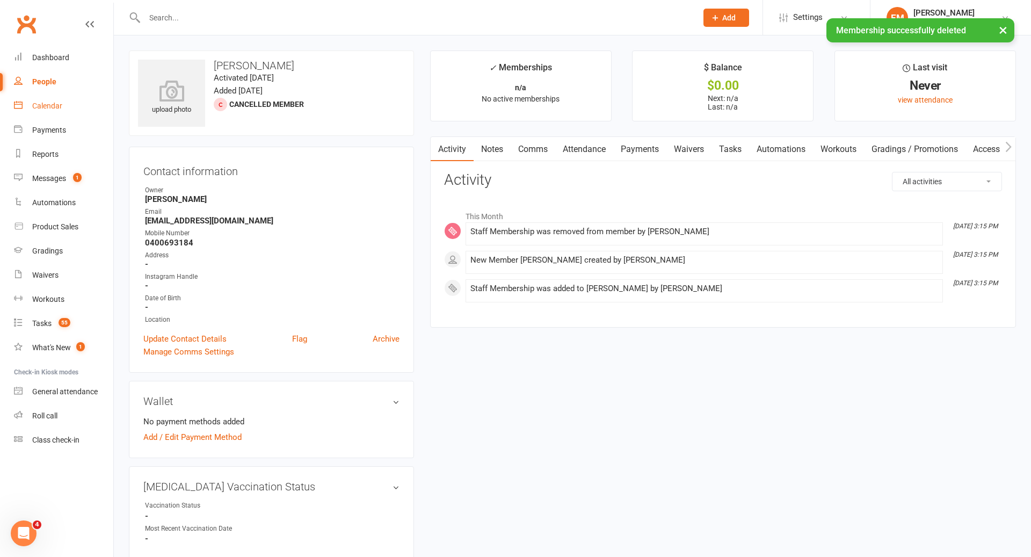
click at [55, 112] on link "Calendar" at bounding box center [63, 106] width 99 height 24
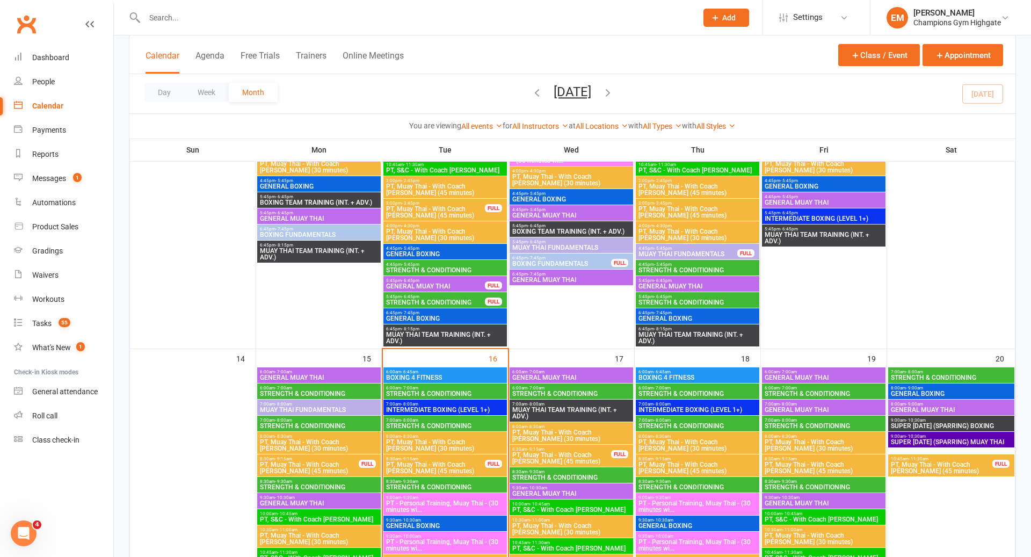
scroll to position [912, 0]
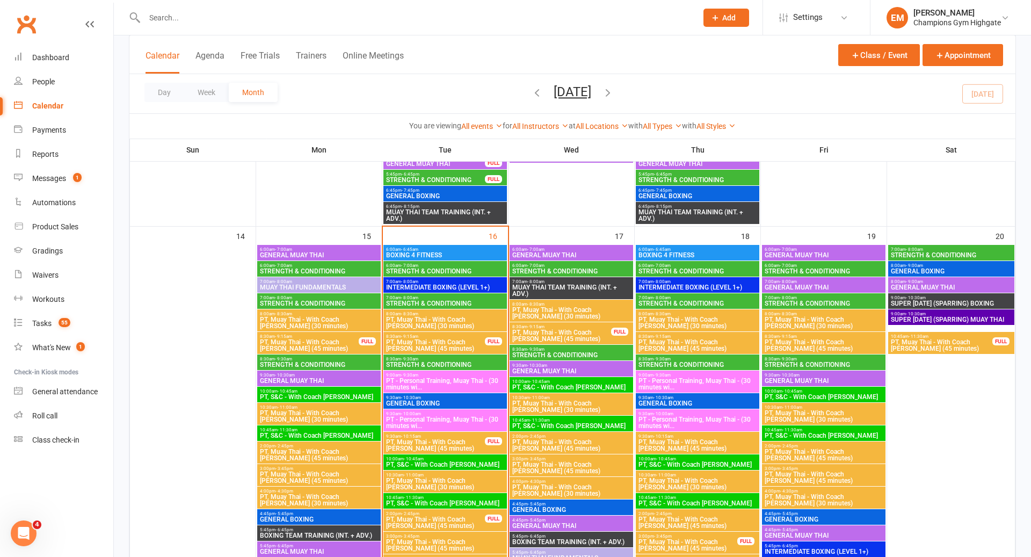
click at [714, 322] on span "PT, Muay Thai - With Coach [PERSON_NAME] (30 minutes)" at bounding box center [697, 322] width 119 height 13
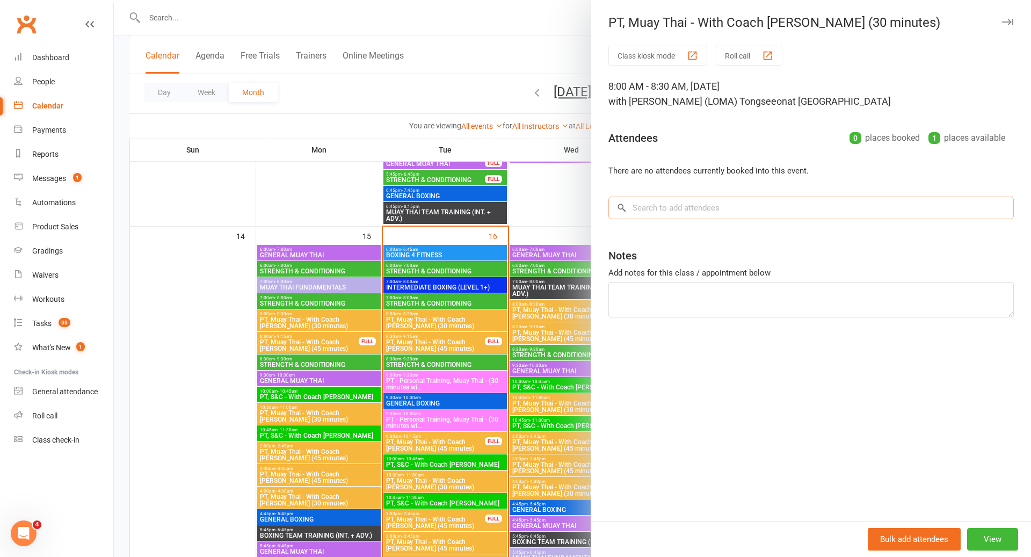
click at [722, 201] on input "search" at bounding box center [811, 208] width 405 height 23
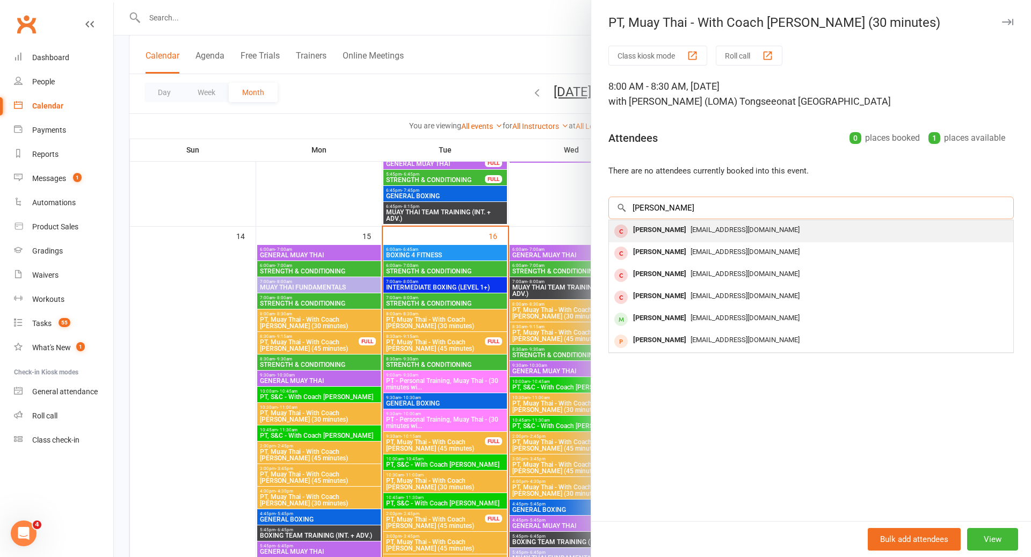
type input "[PERSON_NAME]"
click at [713, 234] on div "[EMAIL_ADDRESS][DOMAIN_NAME]" at bounding box center [811, 230] width 396 height 16
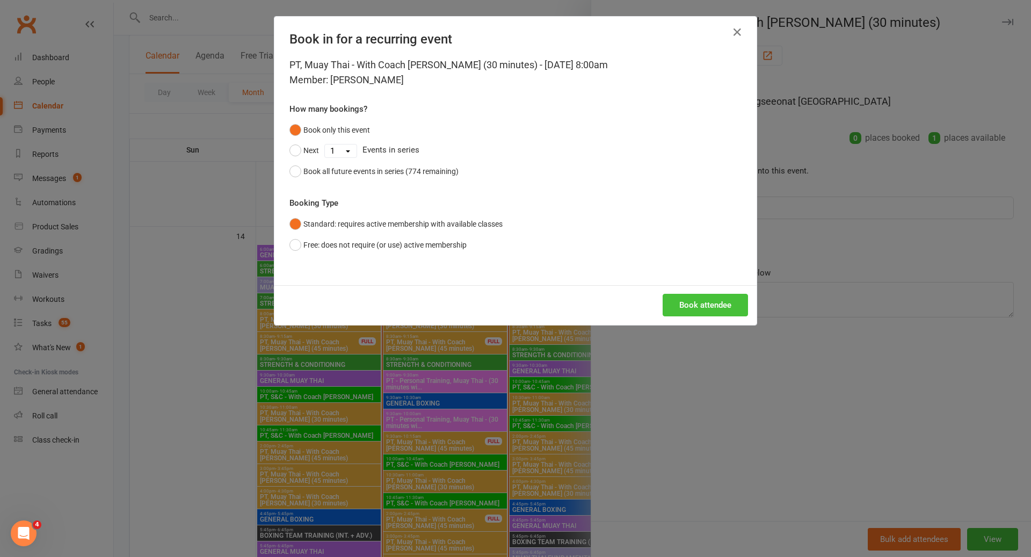
click at [705, 300] on button "Book attendee" at bounding box center [705, 305] width 85 height 23
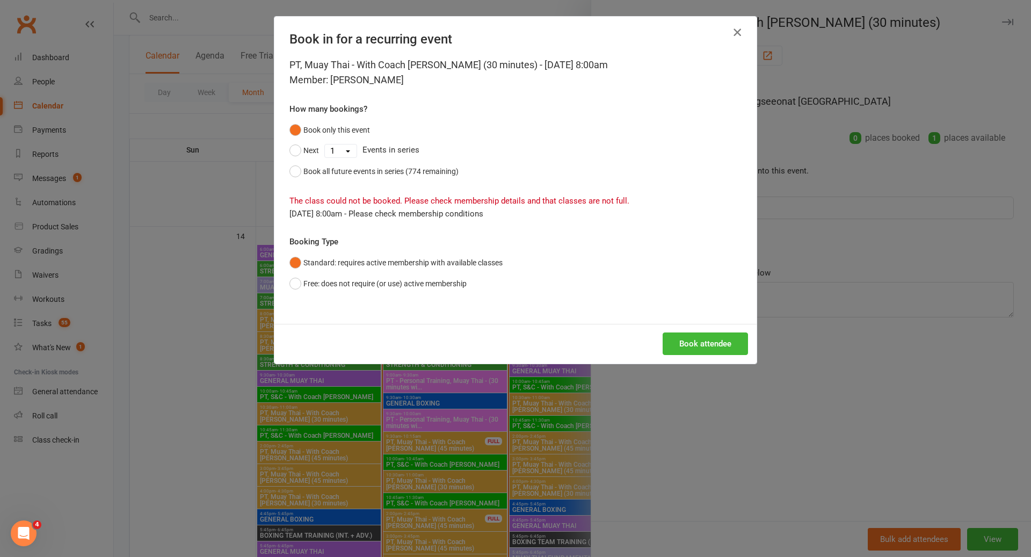
click at [737, 36] on icon "button" at bounding box center [737, 32] width 13 height 13
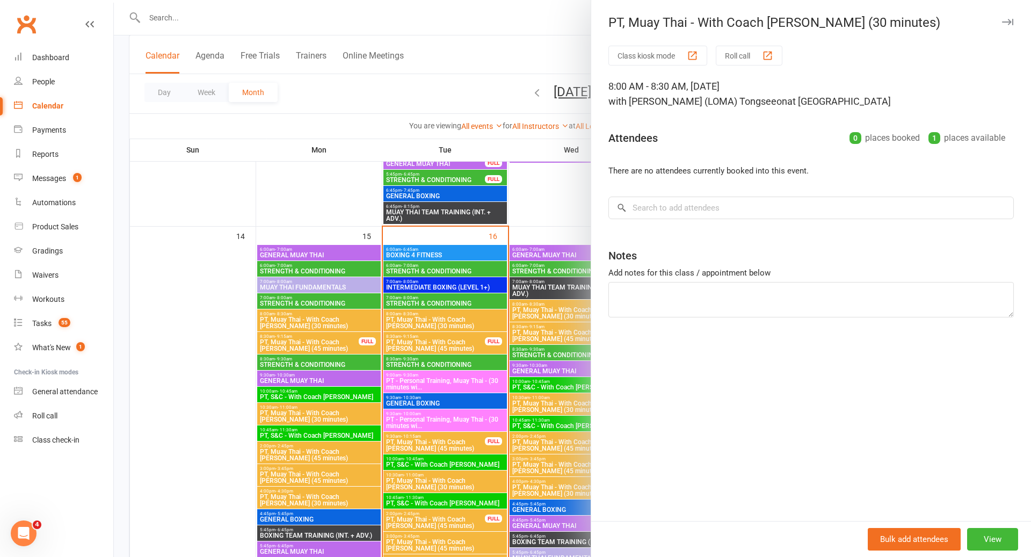
click at [571, 42] on div at bounding box center [572, 278] width 917 height 557
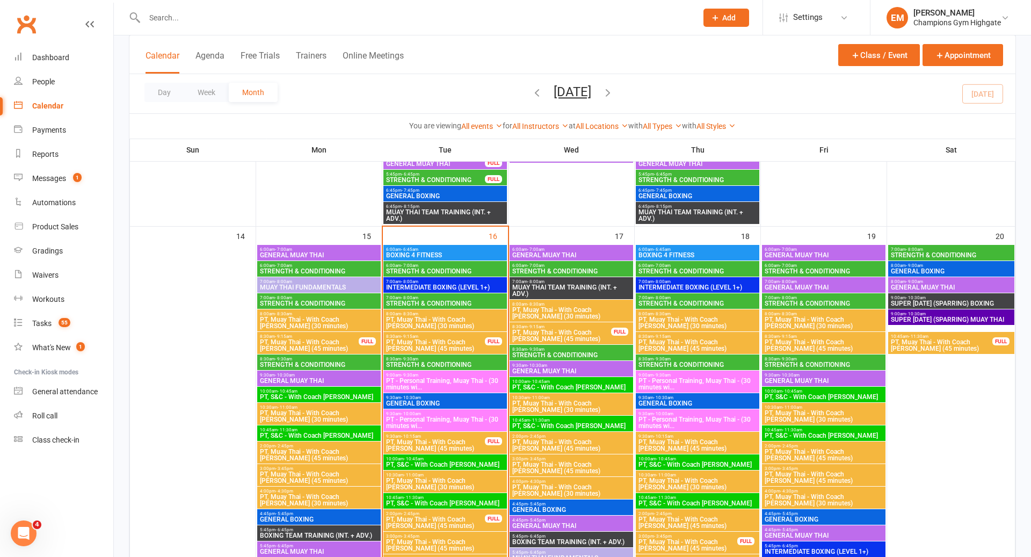
click at [534, 6] on div at bounding box center [409, 17] width 561 height 35
click at [510, 9] on div at bounding box center [409, 17] width 561 height 35
click at [500, 17] on input "text" at bounding box center [415, 17] width 548 height 15
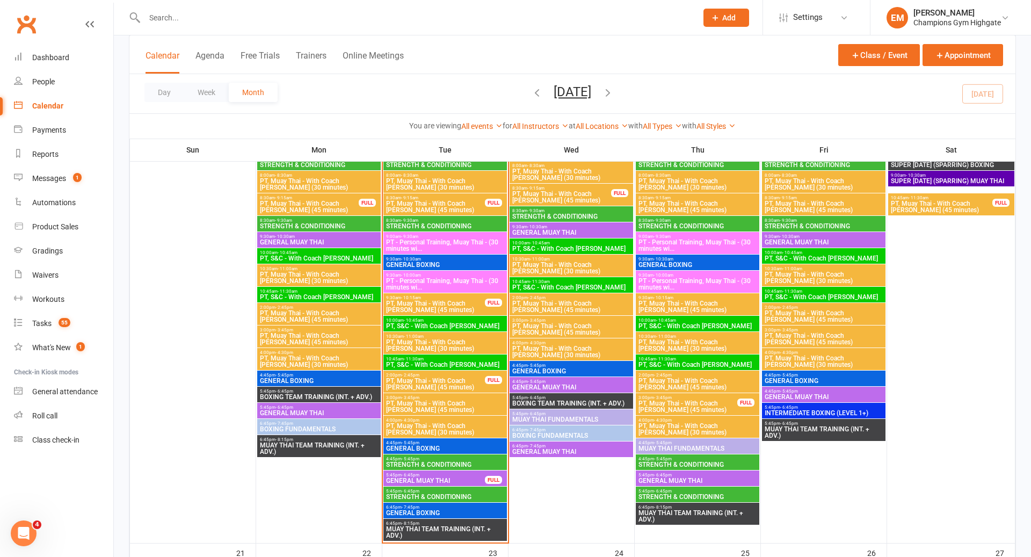
scroll to position [1053, 0]
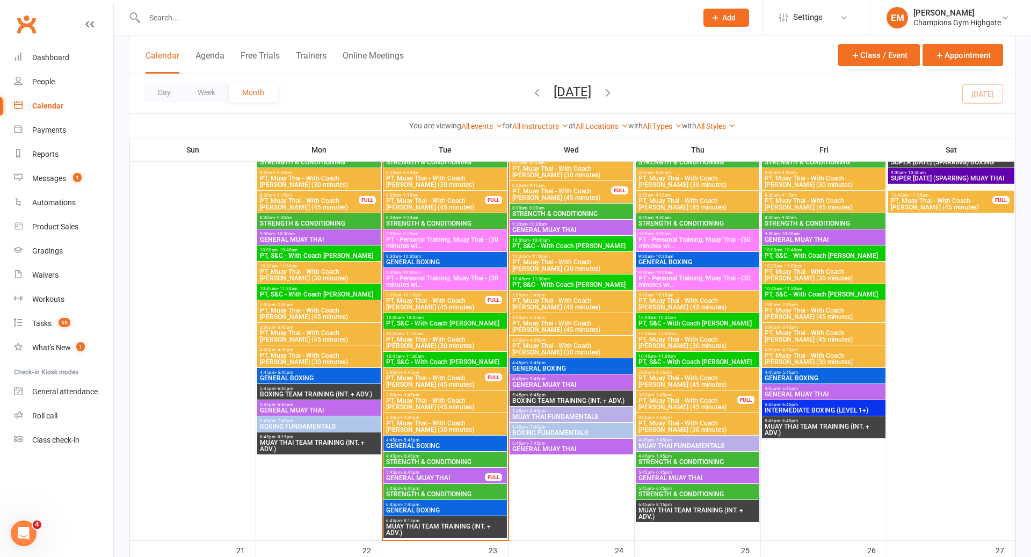
click at [445, 476] on span "GENERAL MUAY THAI" at bounding box center [436, 478] width 100 height 6
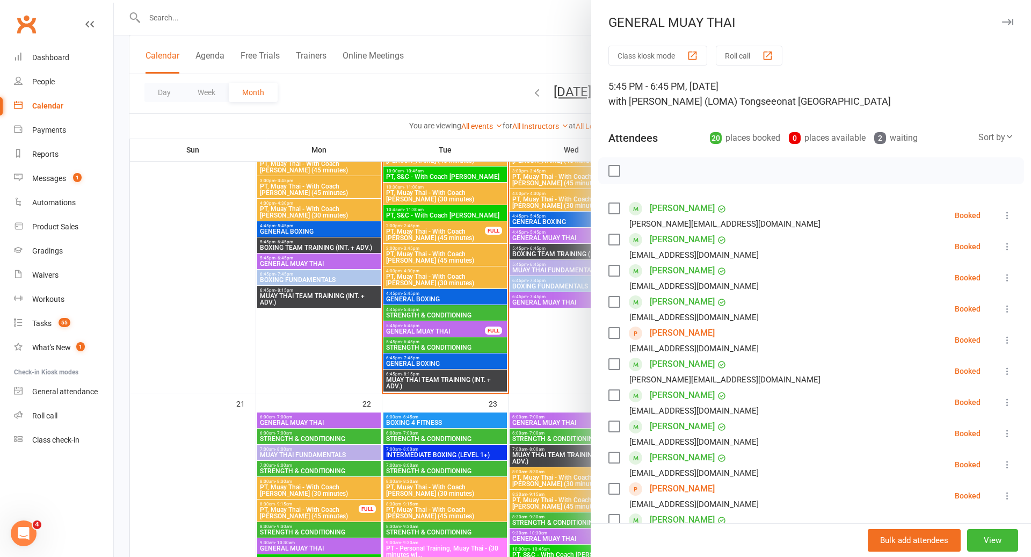
scroll to position [1201, 0]
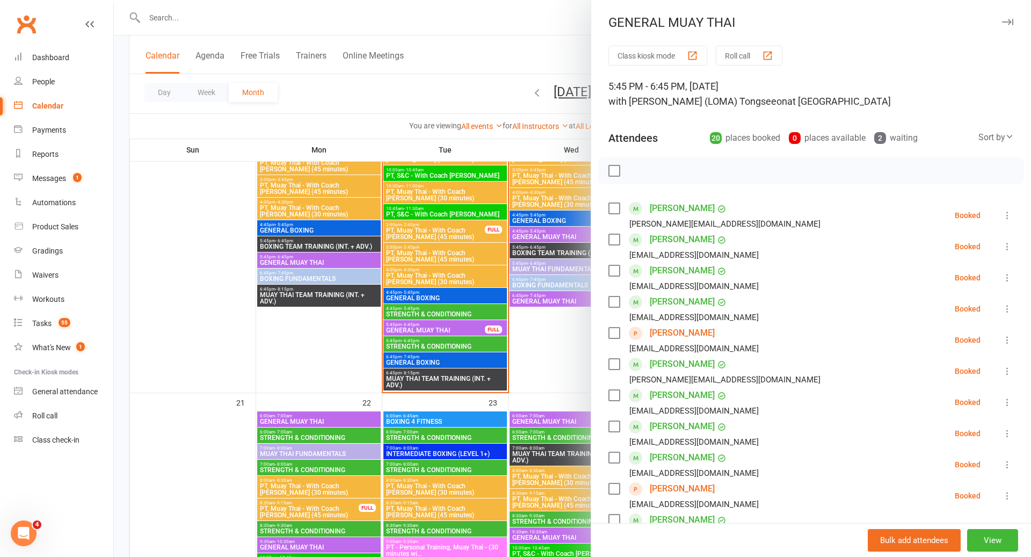
click at [503, 360] on div at bounding box center [572, 278] width 917 height 557
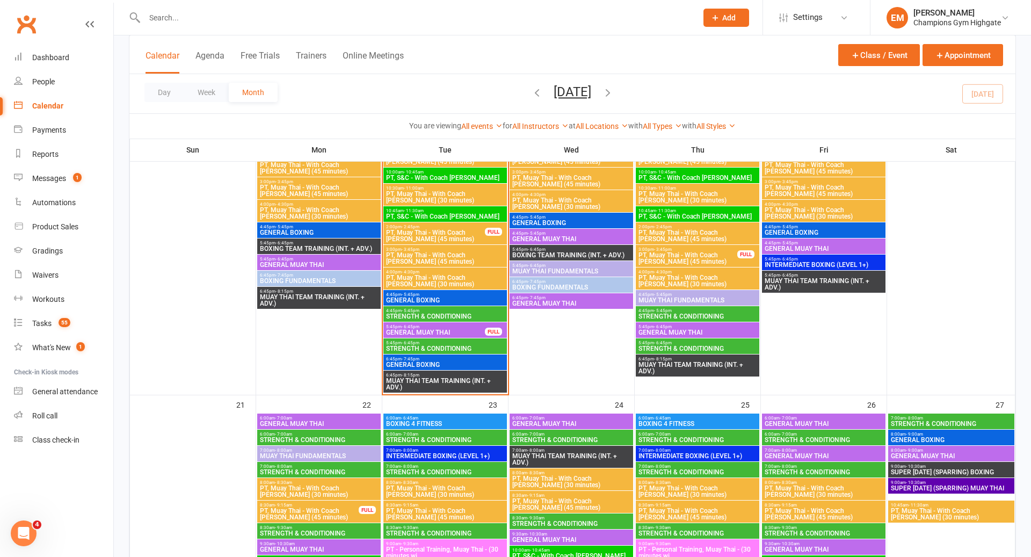
scroll to position [1163, 0]
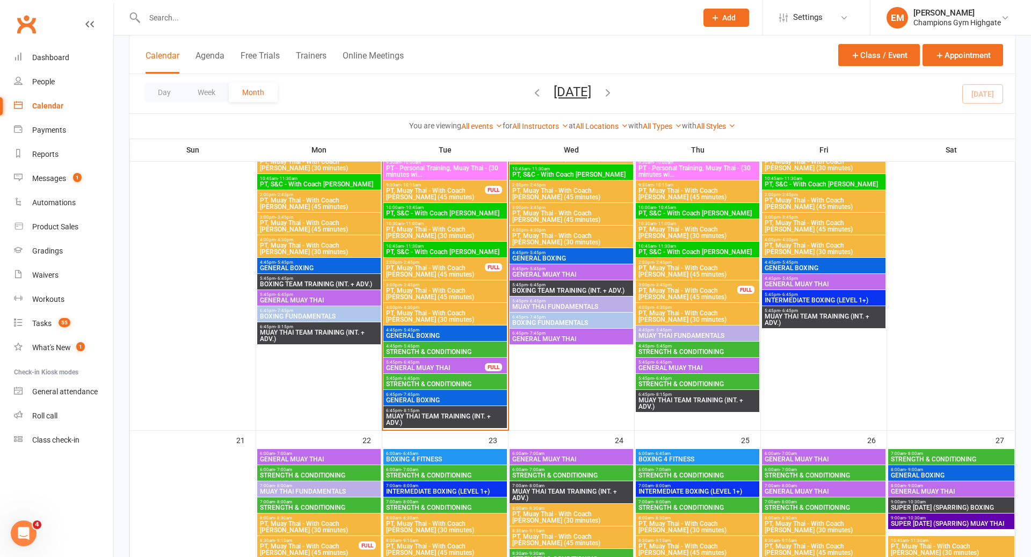
click at [457, 329] on span "4:45pm - 5:45pm" at bounding box center [445, 330] width 119 height 5
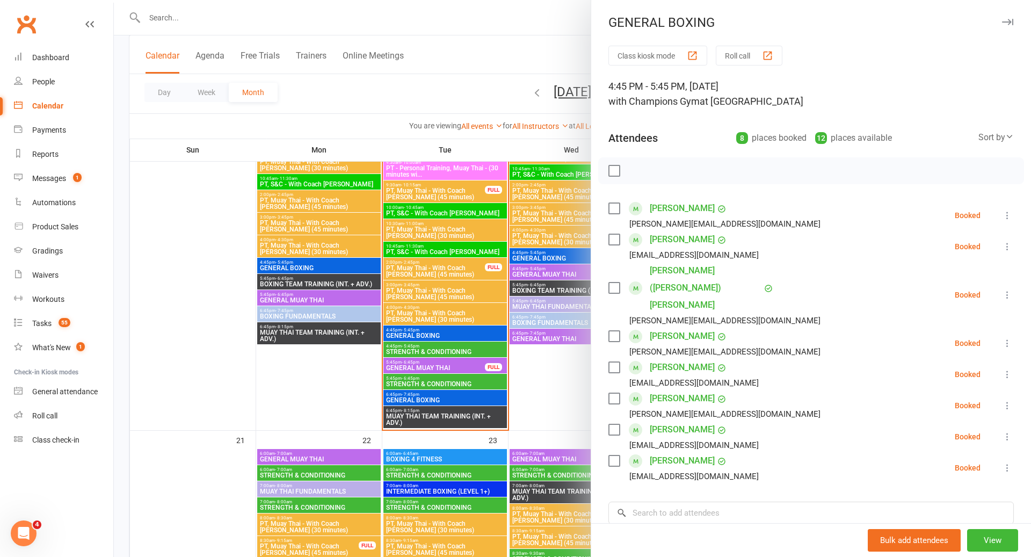
click at [457, 329] on div at bounding box center [572, 278] width 917 height 557
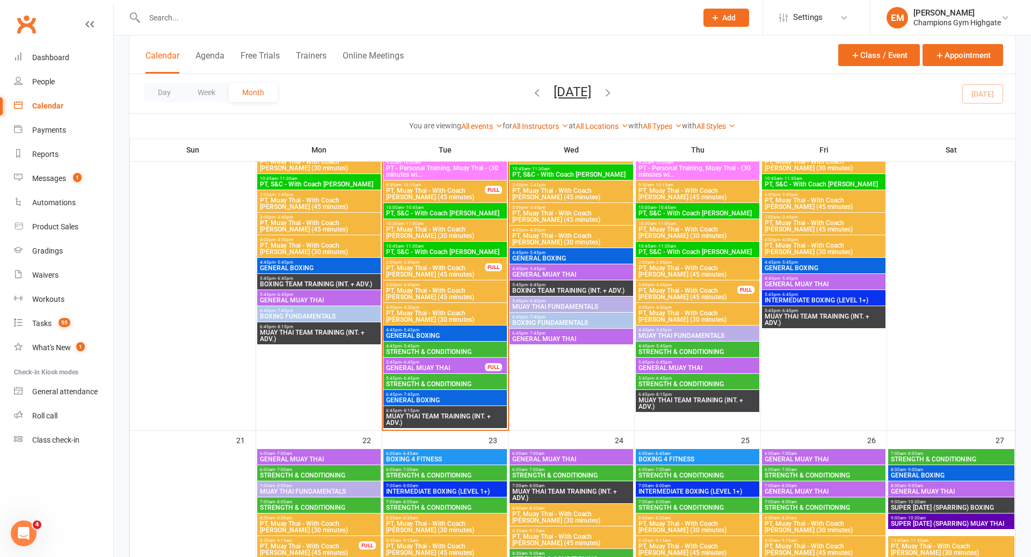
click at [455, 332] on span "GENERAL BOXING" at bounding box center [445, 335] width 119 height 6
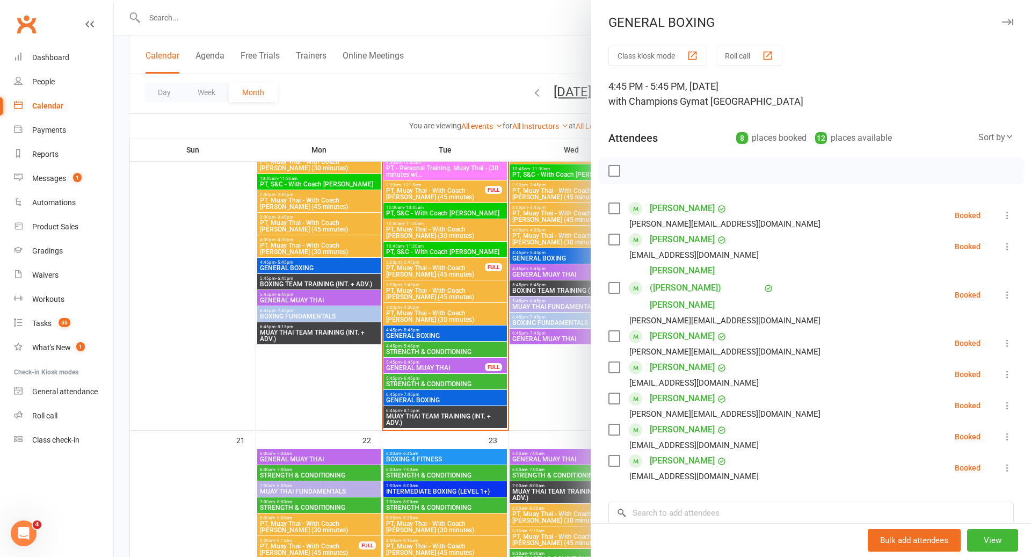
click at [449, 383] on div at bounding box center [572, 278] width 917 height 557
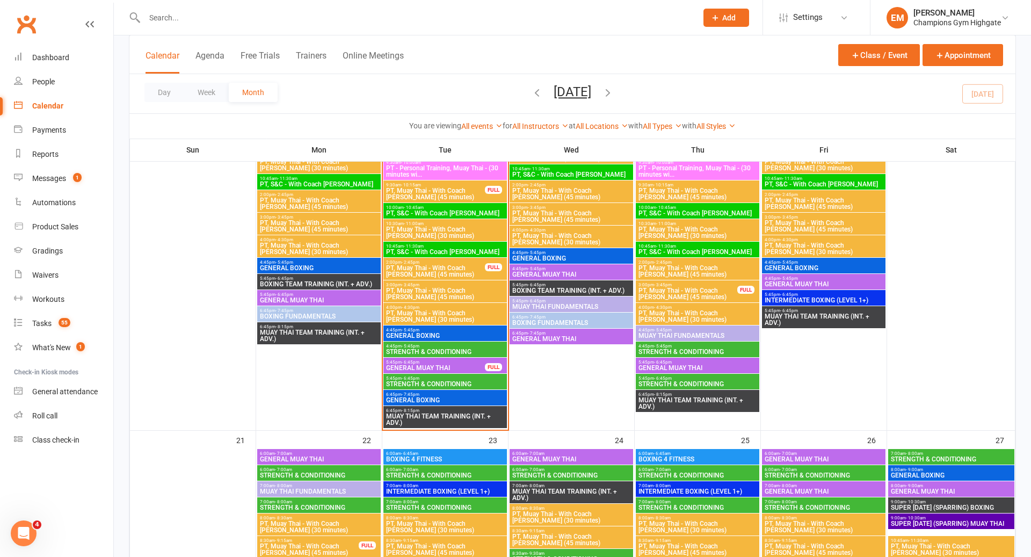
click at [449, 402] on div "6:45pm - 7:45pm GENERAL BOXING" at bounding box center [445, 398] width 124 height 16
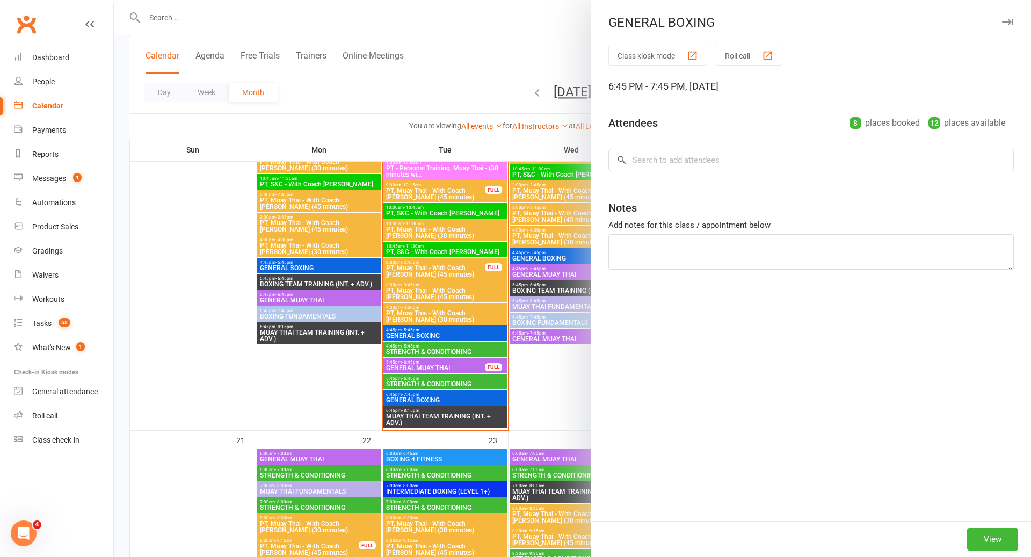
click at [453, 397] on div at bounding box center [572, 278] width 917 height 557
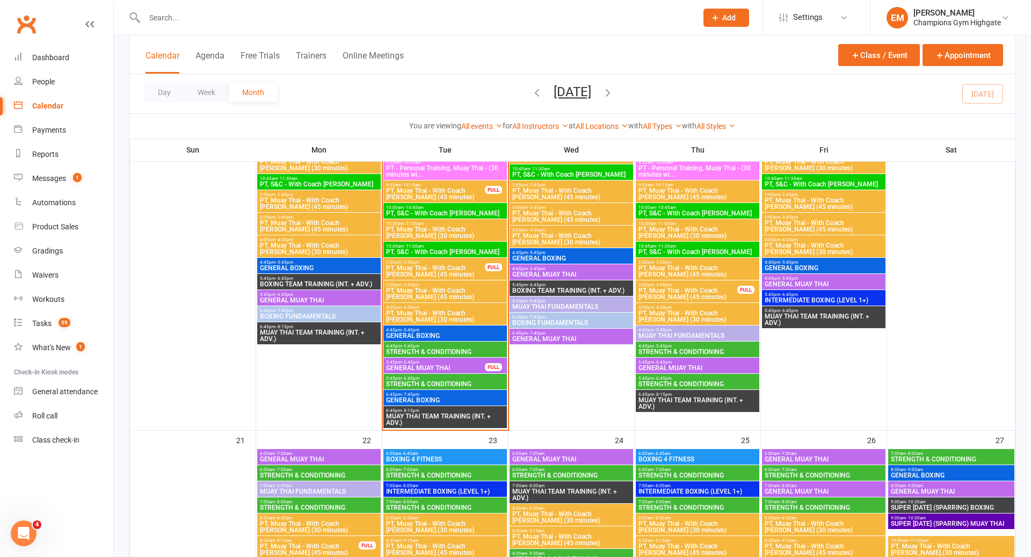
click at [461, 332] on span "GENERAL BOXING" at bounding box center [445, 335] width 119 height 6
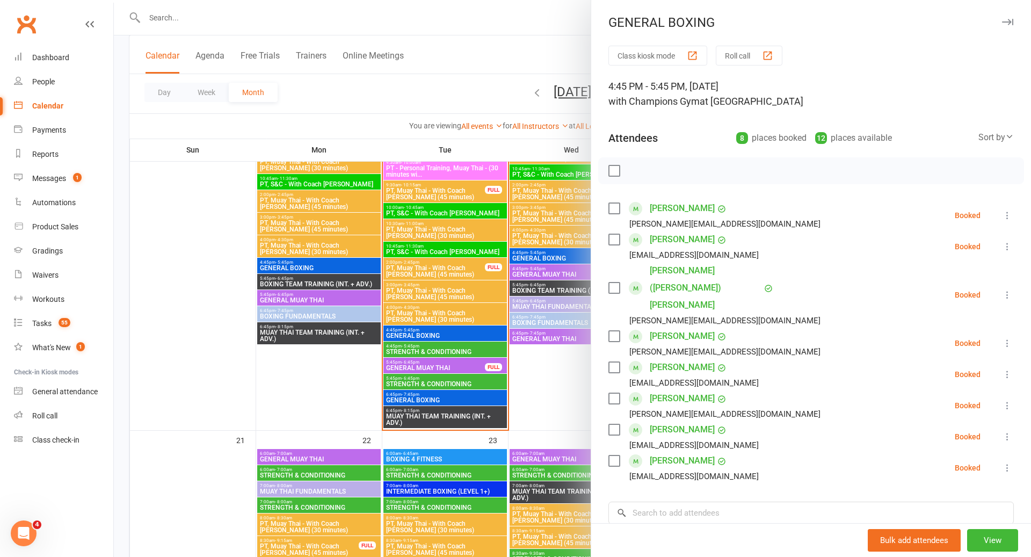
click at [446, 394] on div at bounding box center [572, 278] width 917 height 557
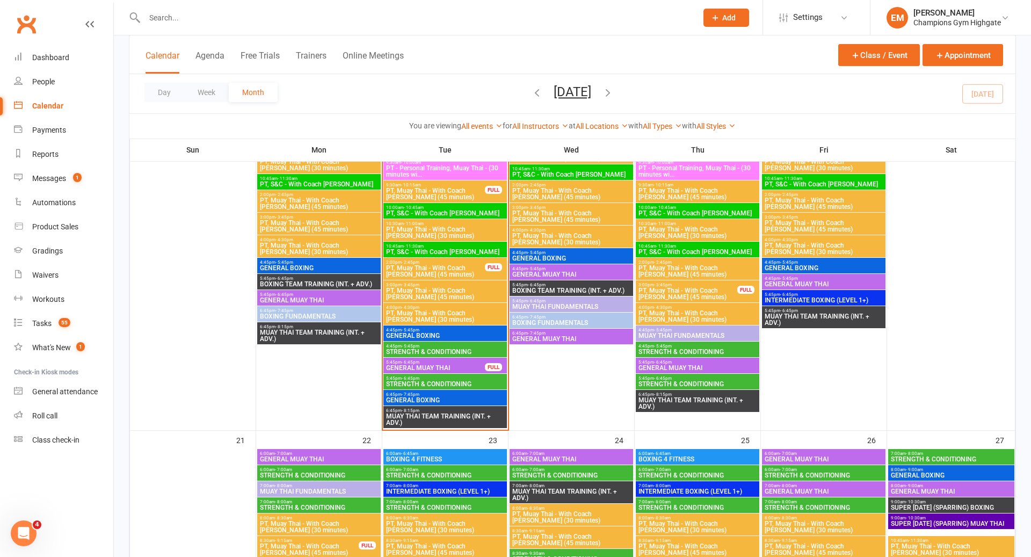
click at [446, 394] on span "6:45pm - 7:45pm" at bounding box center [445, 394] width 119 height 5
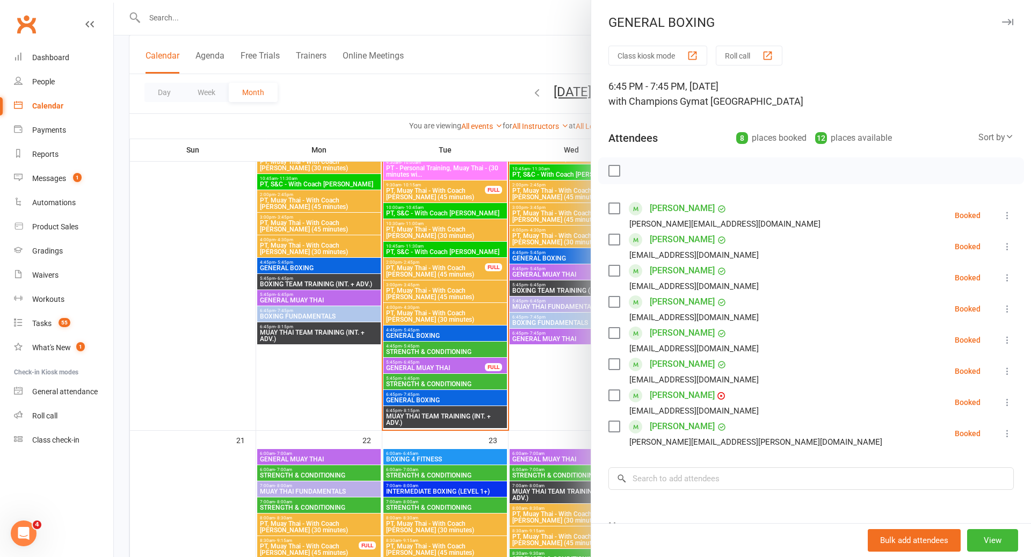
click at [474, 363] on div at bounding box center [572, 278] width 917 height 557
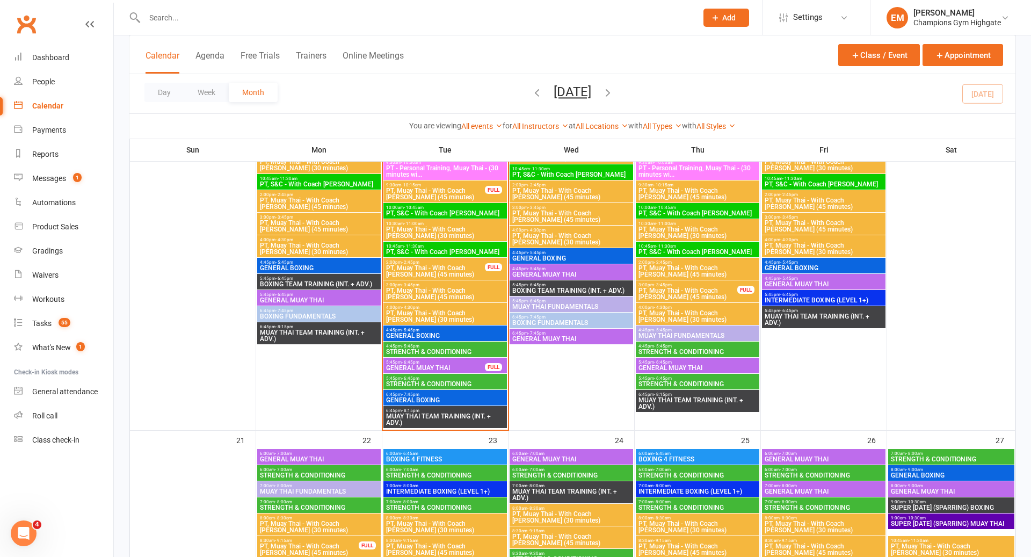
click at [568, 255] on span "GENERAL BOXING" at bounding box center [571, 258] width 119 height 6
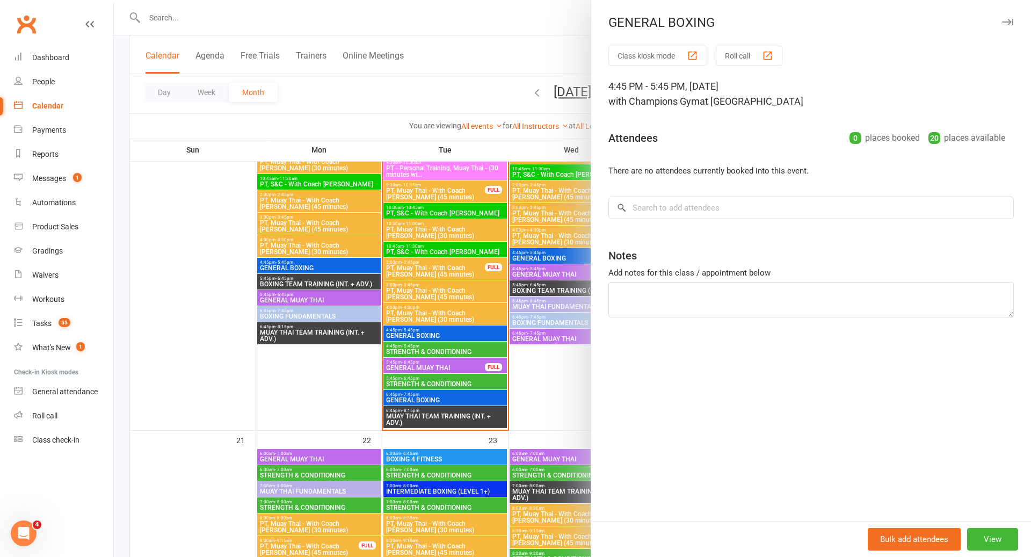
click at [568, 253] on div at bounding box center [572, 278] width 917 height 557
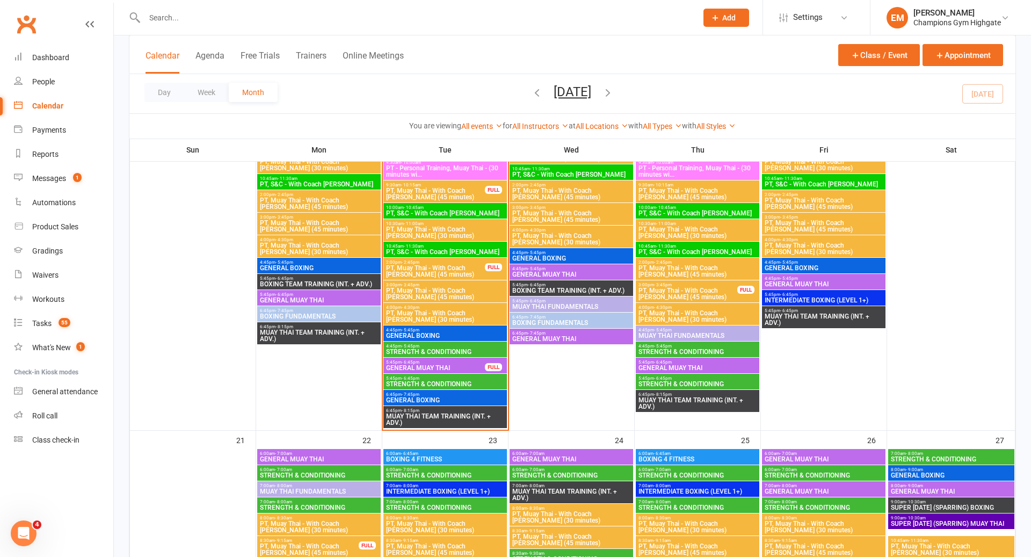
click at [563, 288] on span "BOXING TEAM TRAINING (INT. + ADV.)" at bounding box center [571, 290] width 119 height 6
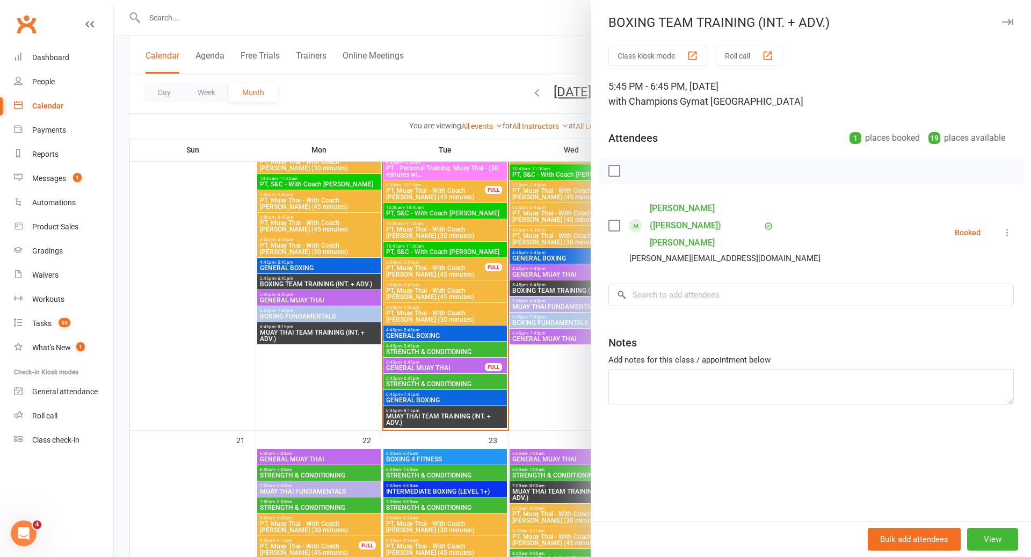
click at [563, 288] on div at bounding box center [572, 278] width 917 height 557
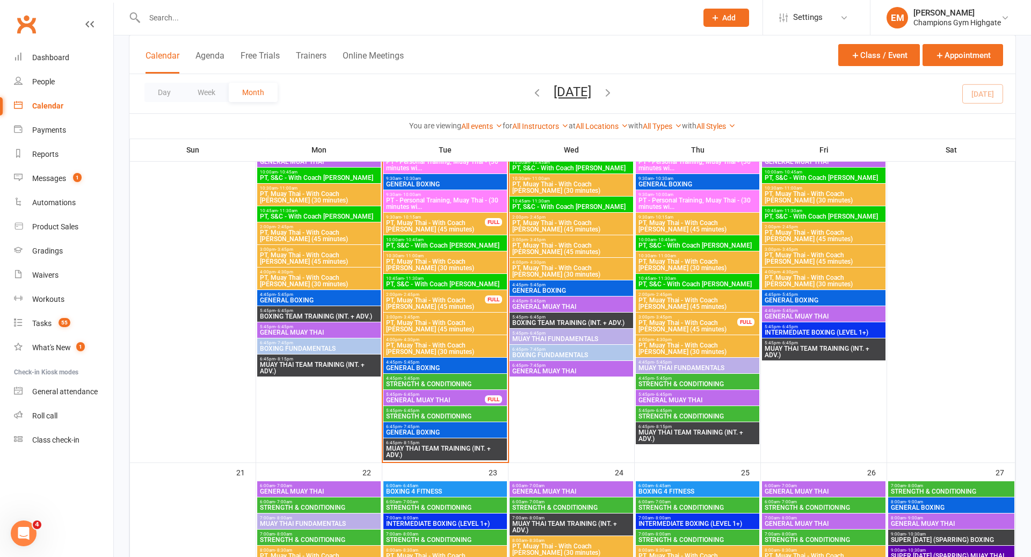
scroll to position [1127, 0]
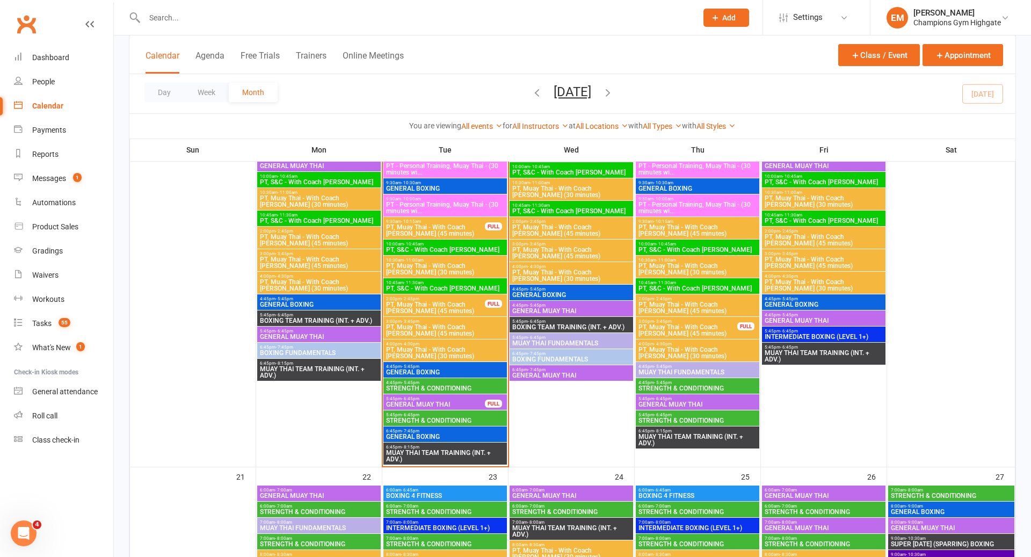
click at [312, 17] on input "text" at bounding box center [415, 17] width 548 height 15
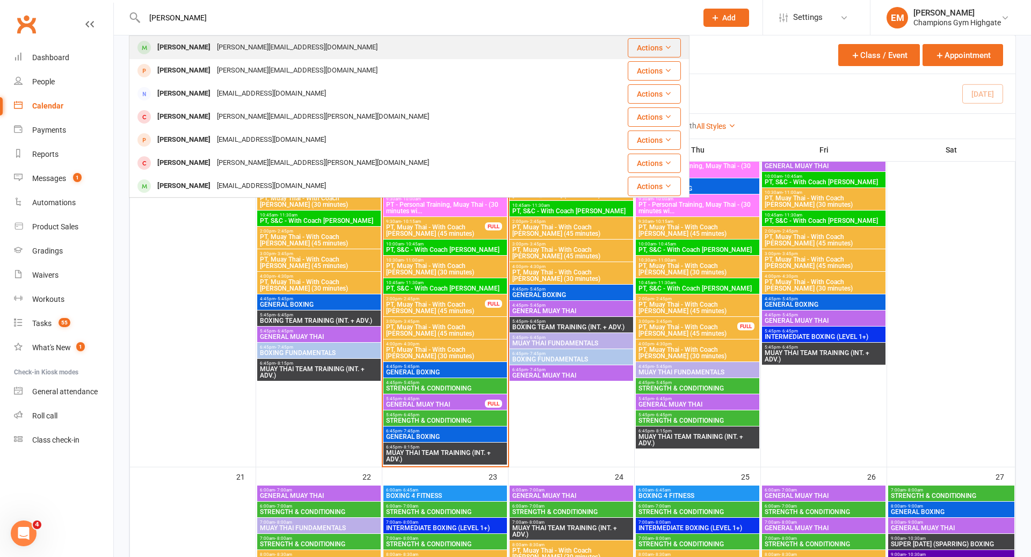
type input "[PERSON_NAME]"
click at [264, 57] on div "[PERSON_NAME] [PERSON_NAME][EMAIL_ADDRESS][DOMAIN_NAME]" at bounding box center [362, 48] width 465 height 22
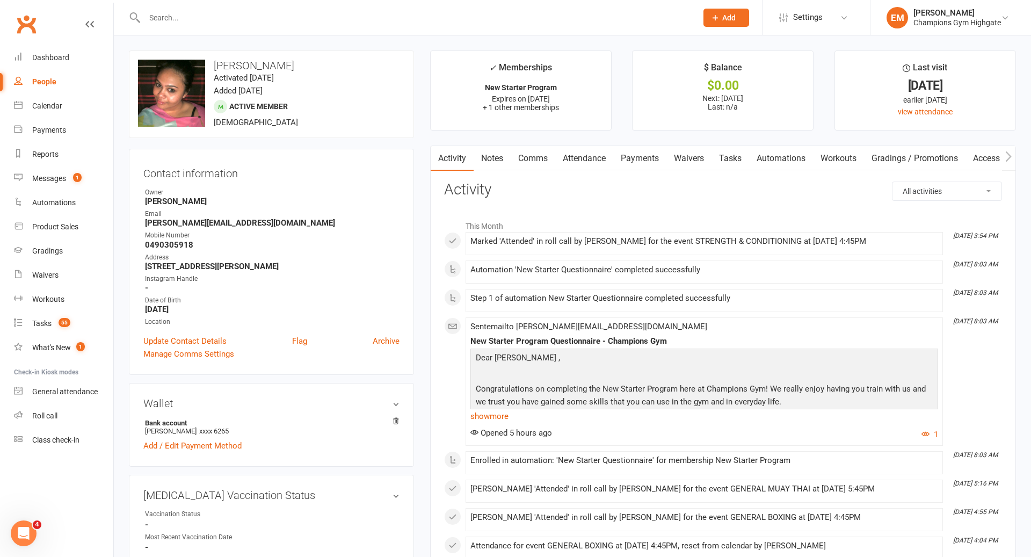
click at [589, 160] on link "Attendance" at bounding box center [584, 158] width 58 height 25
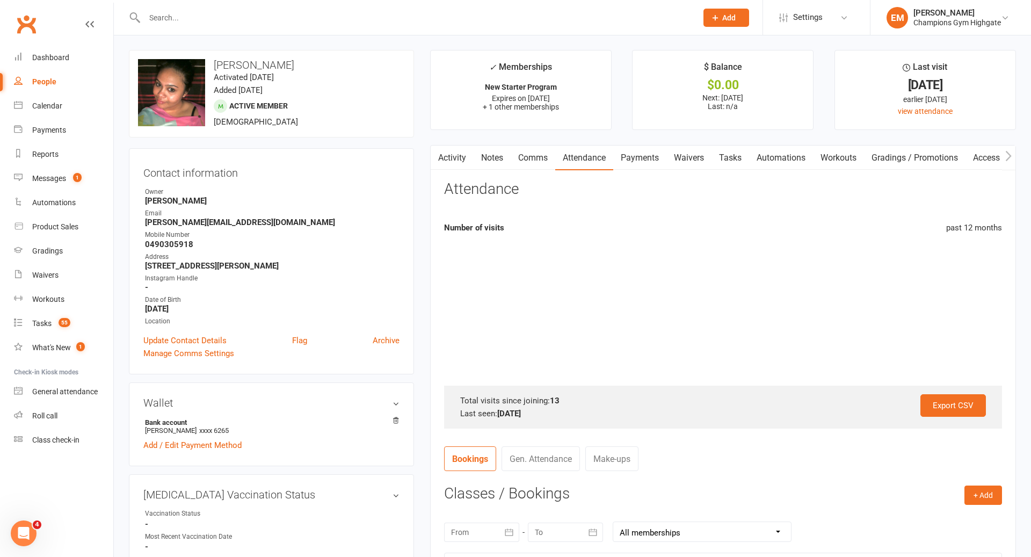
scroll to position [325, 0]
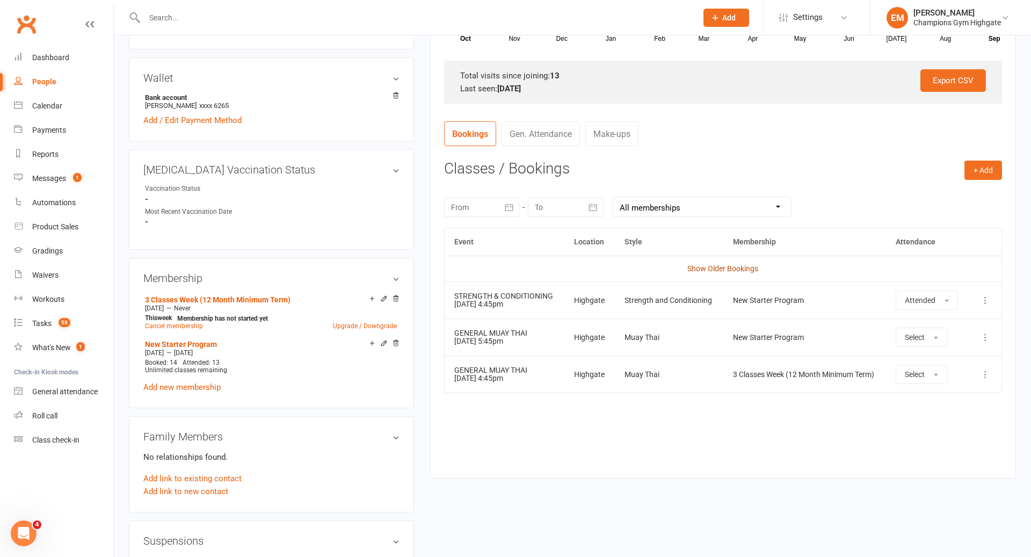
click at [731, 266] on link "Show Older Bookings" at bounding box center [722, 268] width 71 height 9
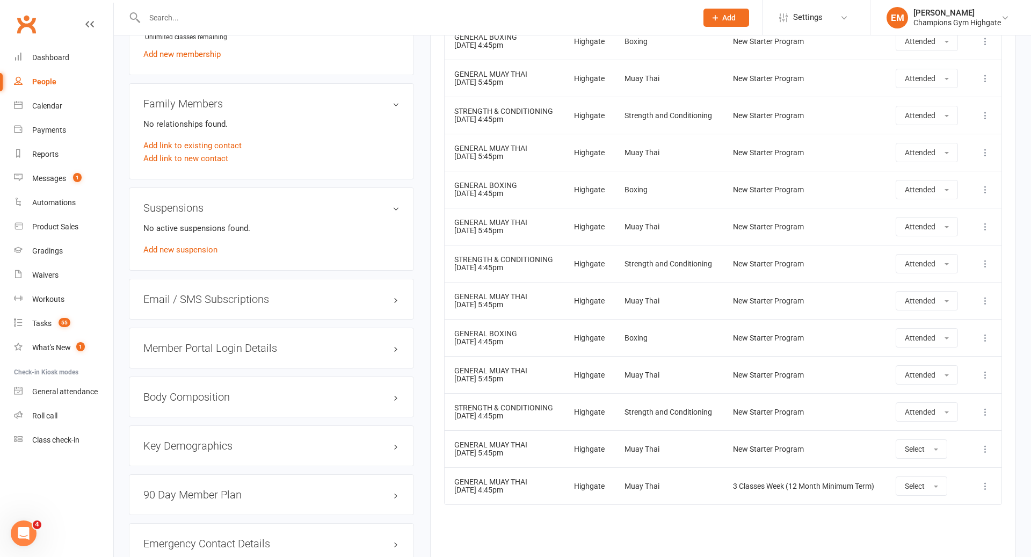
scroll to position [657, 0]
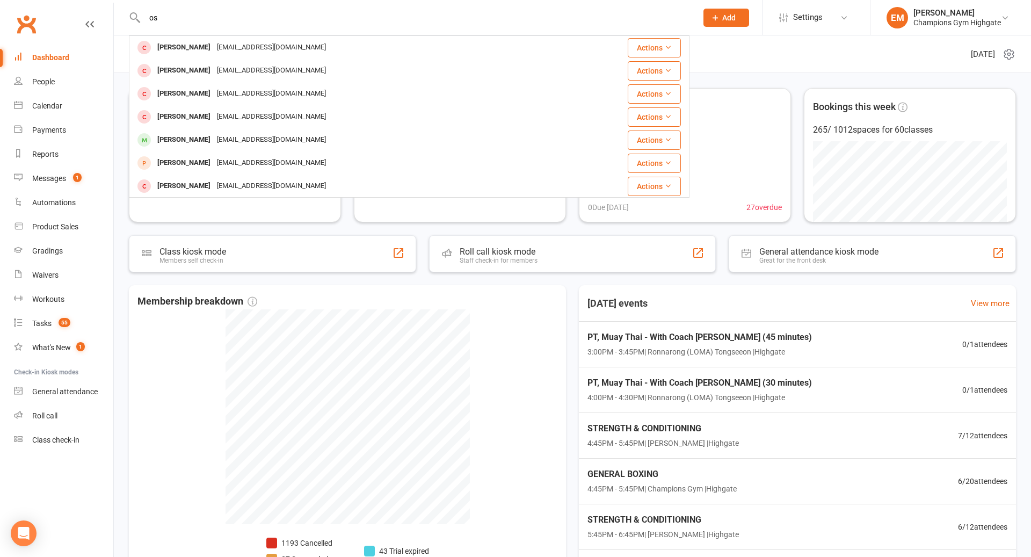
type input "o"
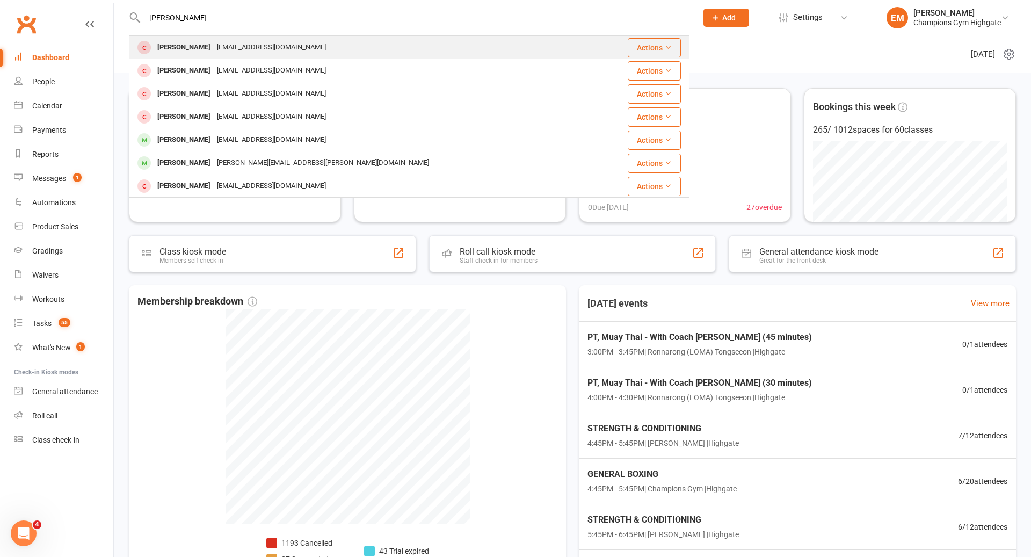
type input "oscar bran"
click at [350, 48] on div "Oscar Brant oscarjamesbrant@gmail.com" at bounding box center [362, 48] width 465 height 22
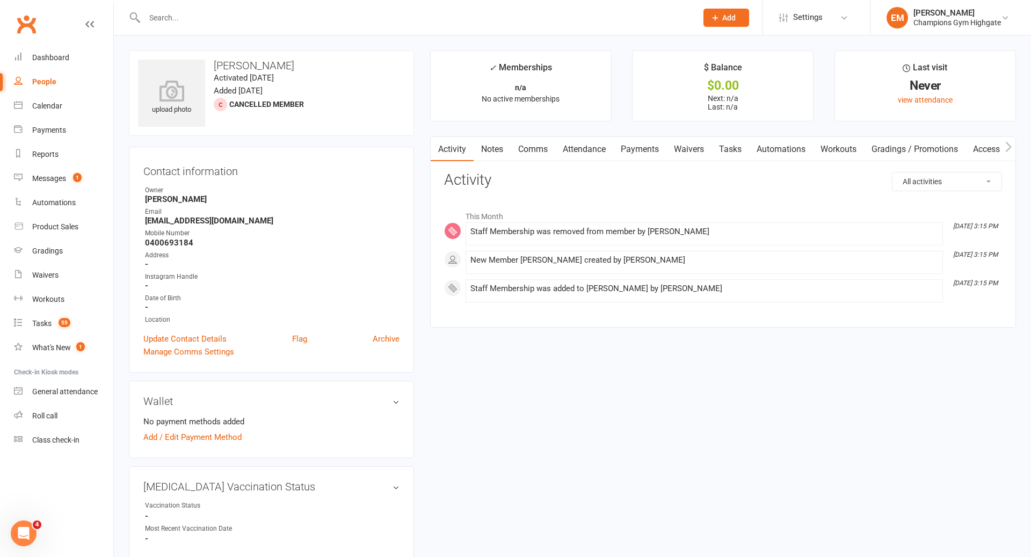
click at [53, 85] on div "People" at bounding box center [44, 81] width 24 height 9
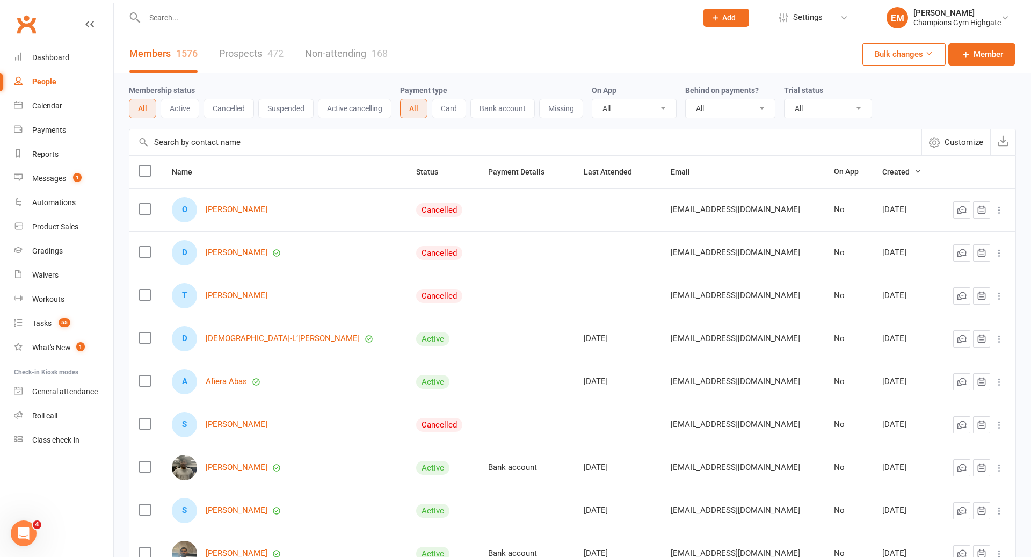
click at [238, 148] on input "text" at bounding box center [525, 142] width 792 height 26
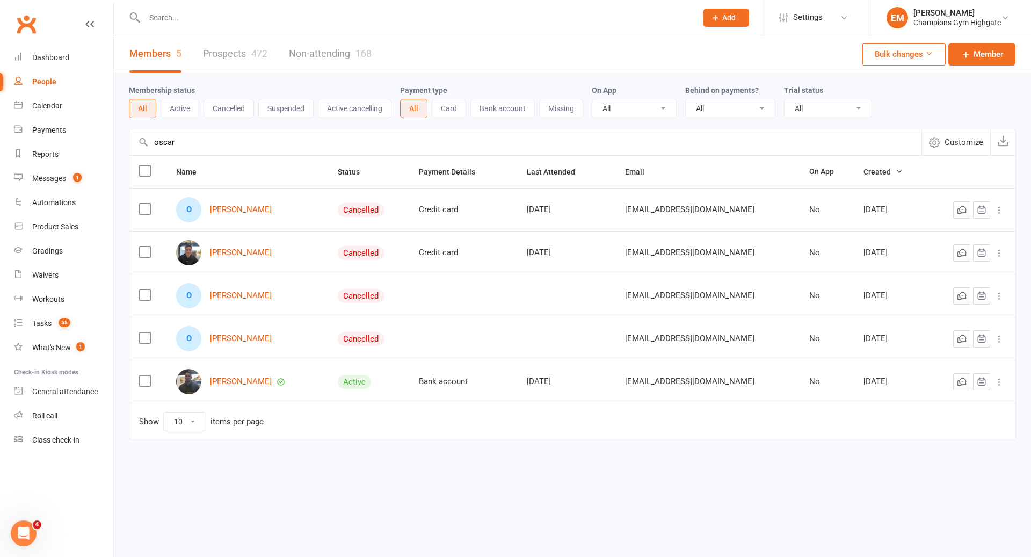
type input "oscar"
click at [997, 296] on icon at bounding box center [999, 296] width 11 height 11
click at [943, 382] on link "Archive member" at bounding box center [952, 379] width 106 height 21
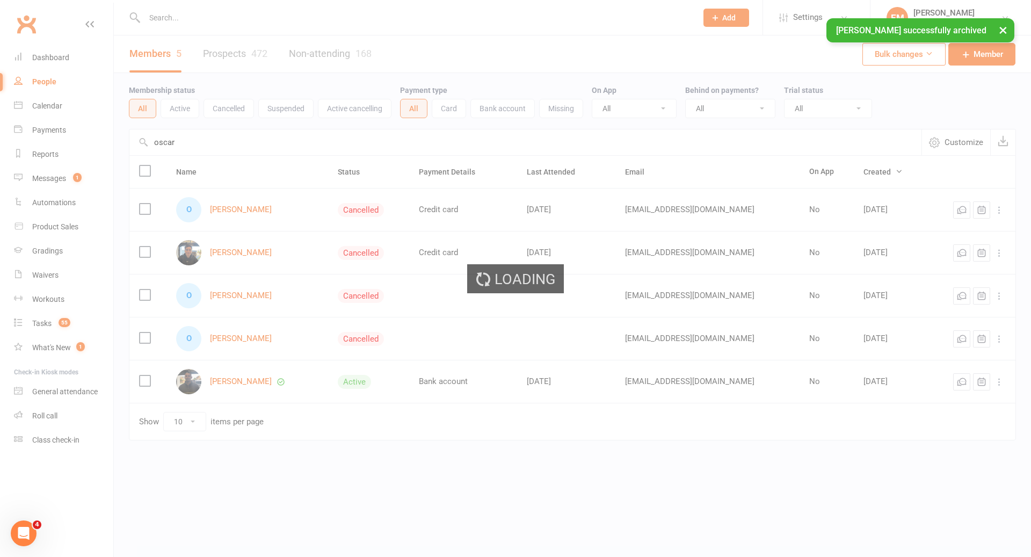
click at [813, 18] on div "× Oscar Brant successfully archived" at bounding box center [508, 18] width 1017 height 0
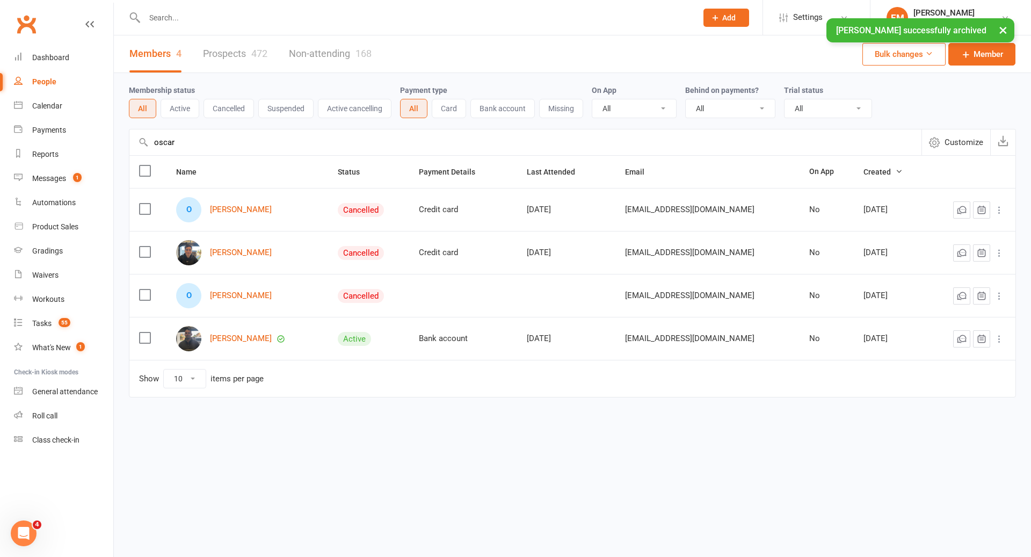
click at [813, 18] on div "× Oscar Brant successfully archived" at bounding box center [508, 18] width 1017 height 0
click at [836, 10] on link "Settings" at bounding box center [816, 17] width 75 height 24
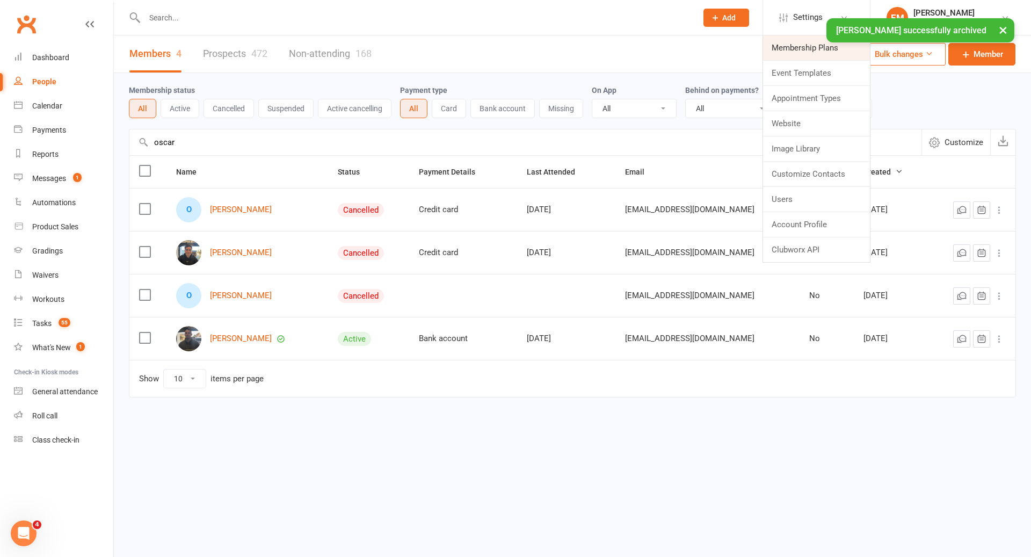
click at [810, 50] on link "Membership Plans" at bounding box center [816, 47] width 107 height 25
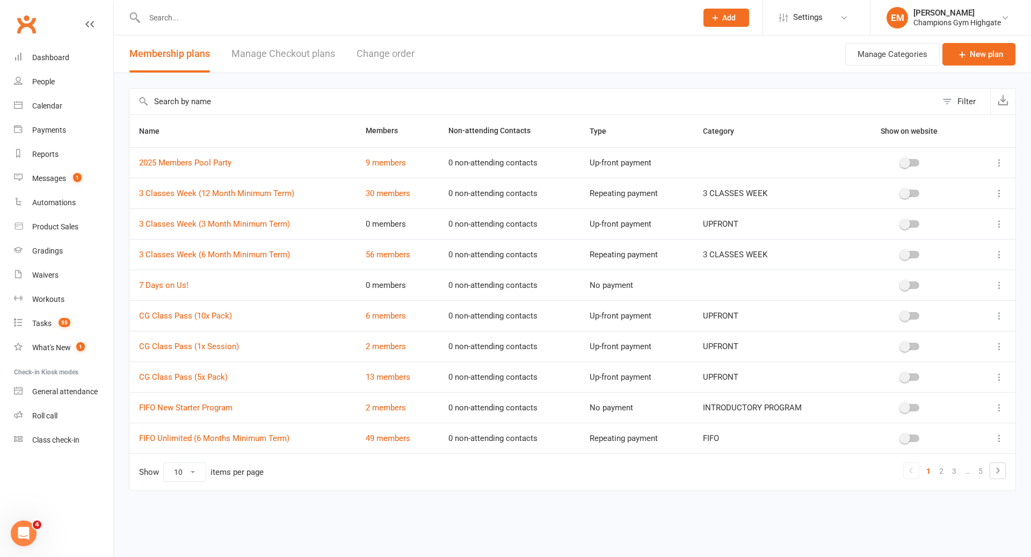
click at [253, 111] on input "text" at bounding box center [533, 102] width 808 height 26
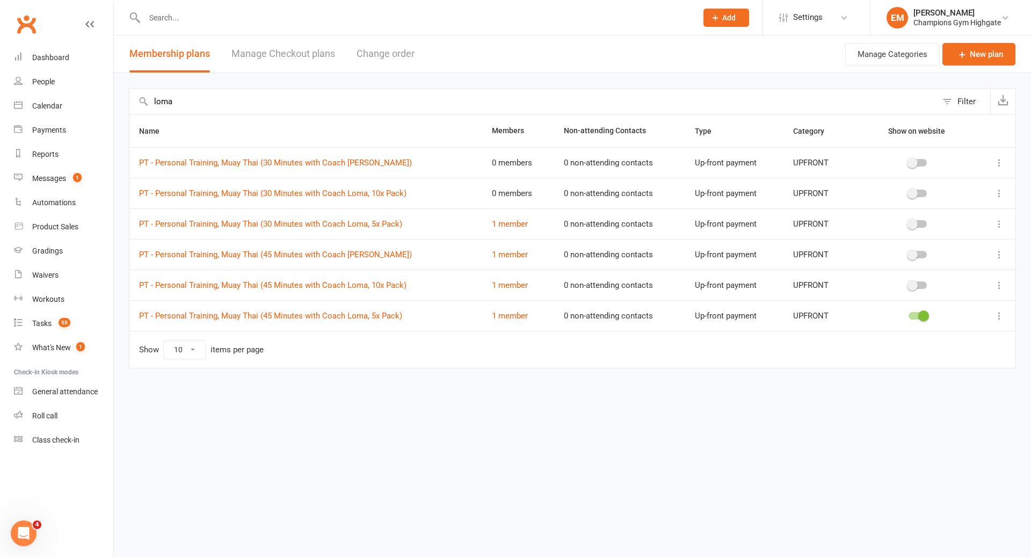
type input "loma"
click at [997, 163] on icon at bounding box center [999, 162] width 11 height 11
click at [291, 56] on link "Manage Checkout plans" at bounding box center [283, 53] width 104 height 37
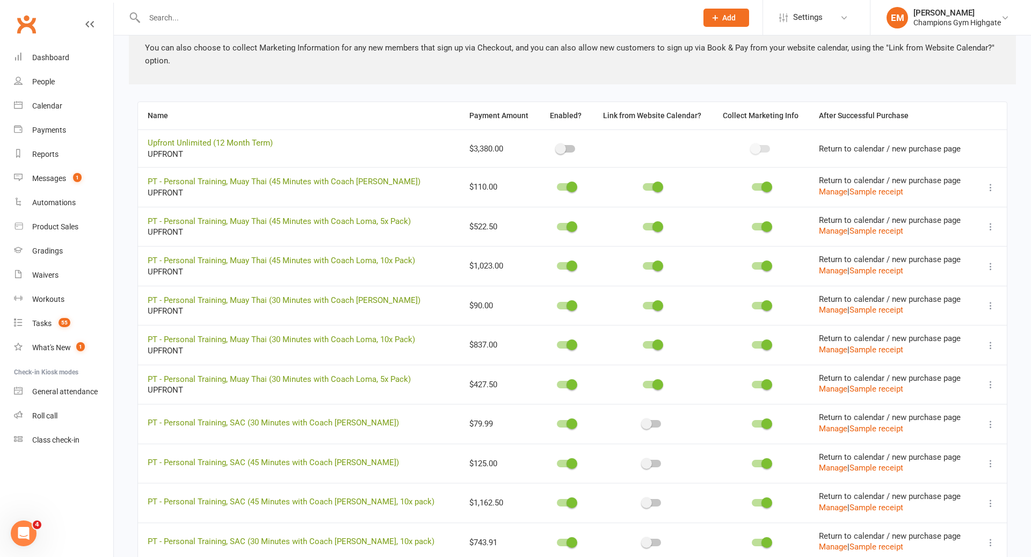
scroll to position [361, 0]
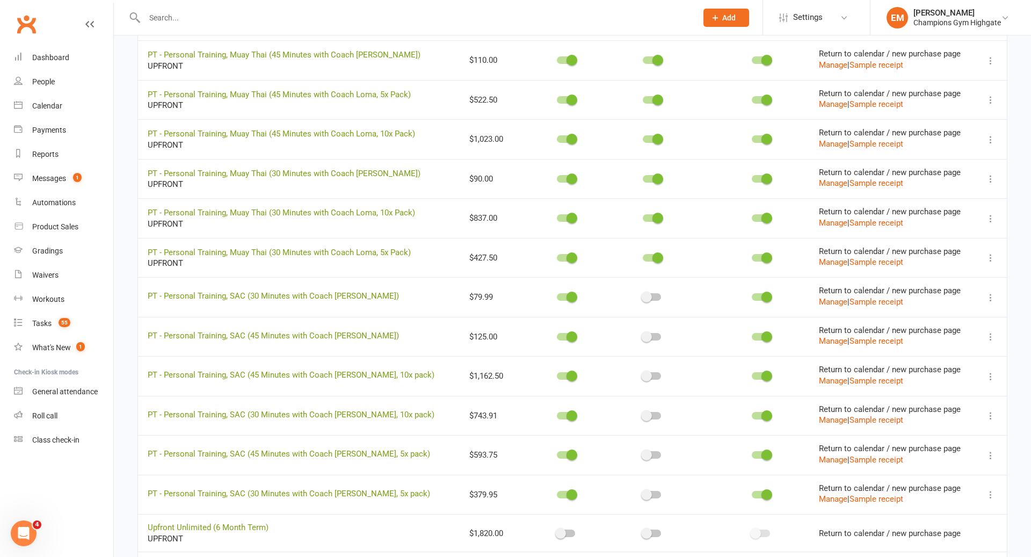
click at [991, 173] on icon at bounding box center [991, 178] width 11 height 11
click at [958, 199] on link "Copy direct link to clipboard" at bounding box center [938, 198] width 118 height 21
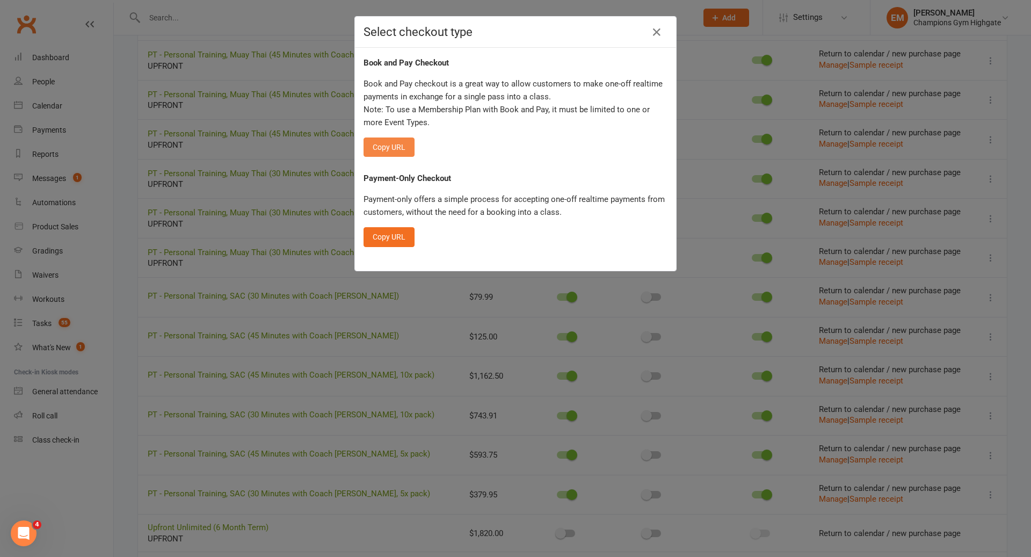
click at [405, 149] on button "Copy URL" at bounding box center [389, 146] width 51 height 19
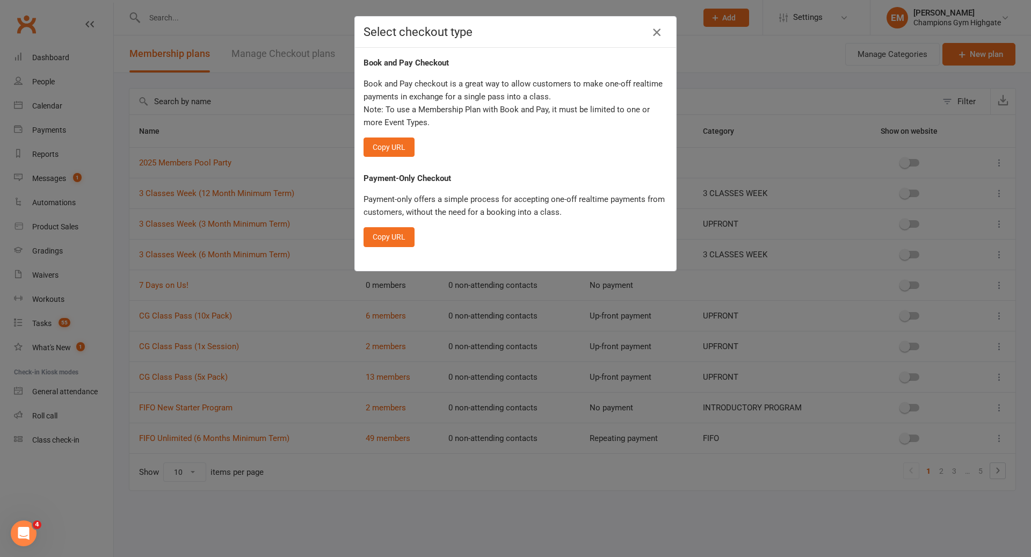
click at [659, 30] on icon "button" at bounding box center [656, 32] width 13 height 13
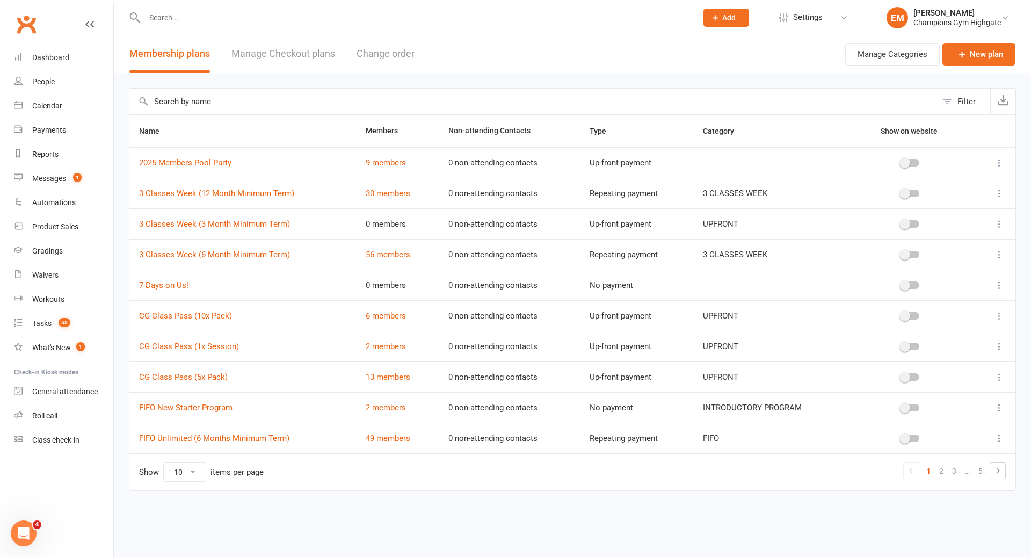
click at [462, 16] on input "text" at bounding box center [415, 17] width 548 height 15
type input "a"
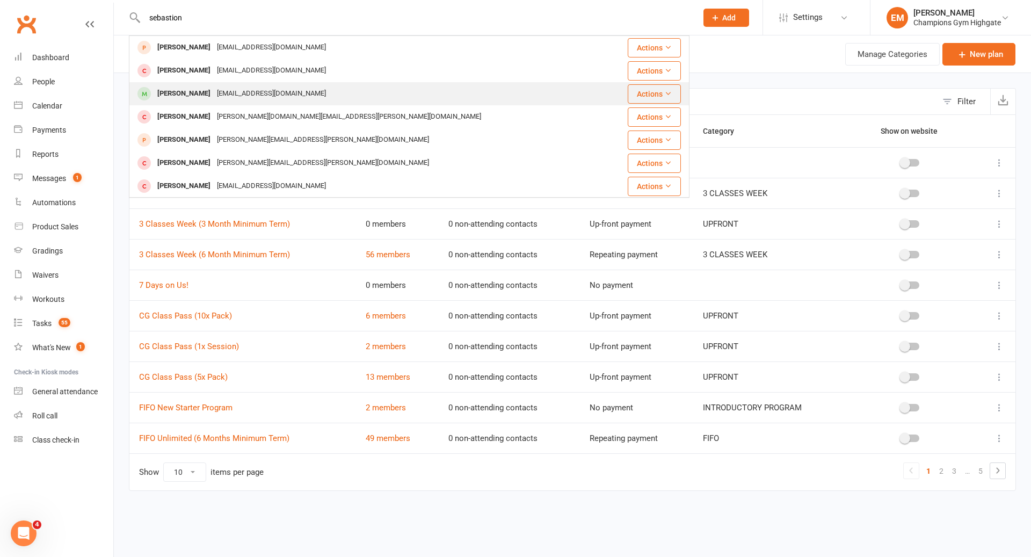
type input "sebastion"
click at [411, 89] on div "Sebastian Pearey sebp94@gmail.com" at bounding box center [368, 94] width 476 height 22
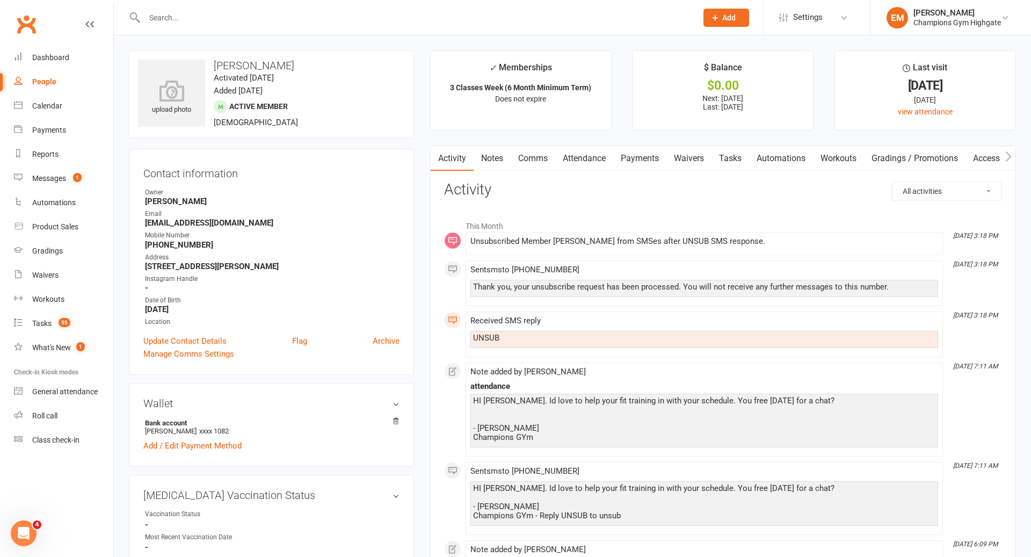
click at [499, 164] on link "Notes" at bounding box center [492, 158] width 37 height 25
